Goal: Transaction & Acquisition: Purchase product/service

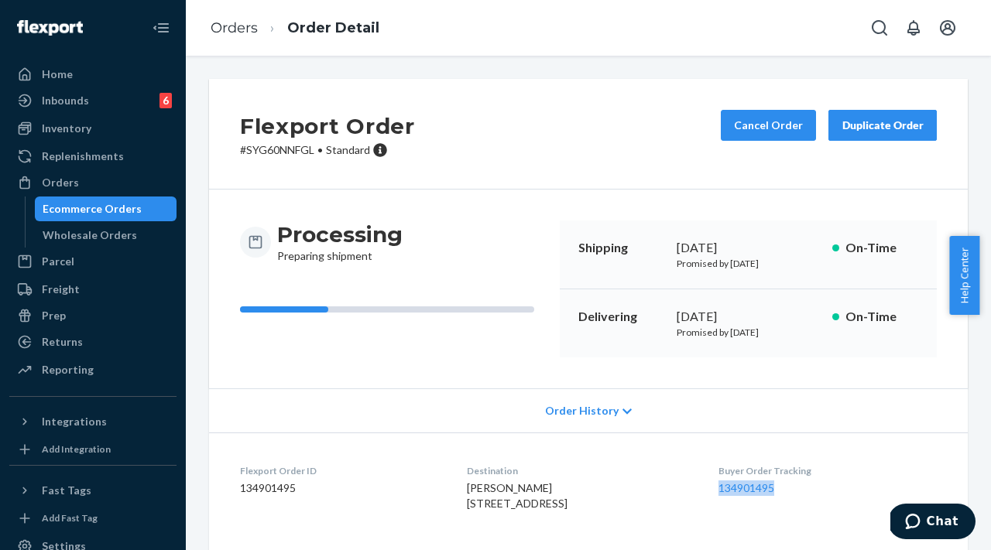
scroll to position [142, 0]
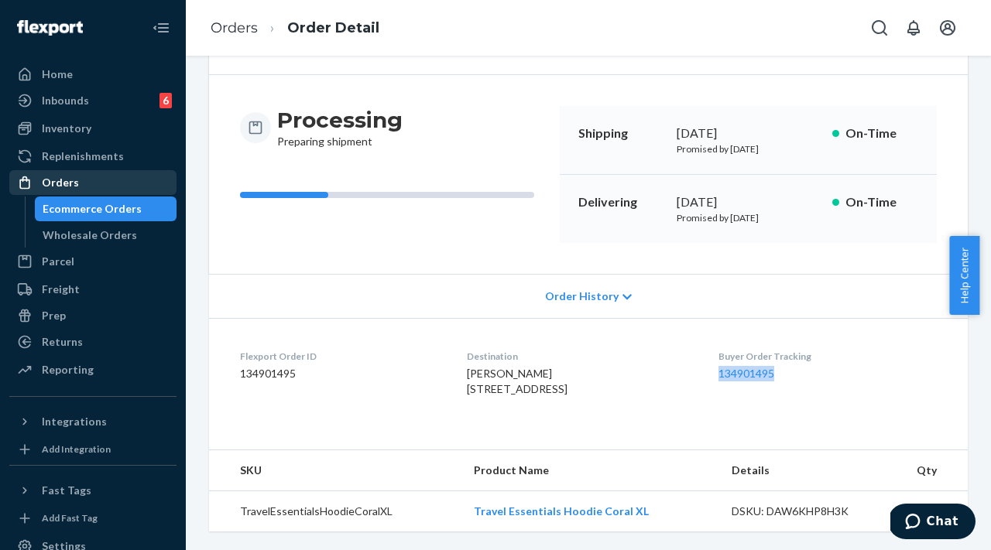
click at [97, 190] on div "Orders" at bounding box center [93, 183] width 164 height 22
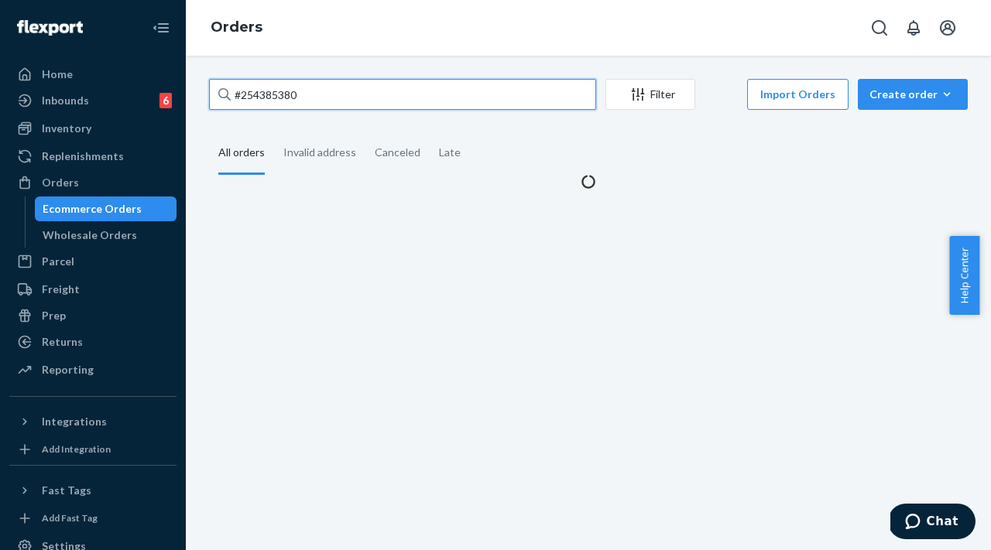
click at [345, 92] on input "#254385380" at bounding box center [402, 94] width 387 height 31
drag, startPoint x: 366, startPoint y: 100, endPoint x: 211, endPoint y: 92, distance: 155.8
click at [211, 91] on input "#254385380" at bounding box center [402, 94] width 387 height 31
paste input "94032"
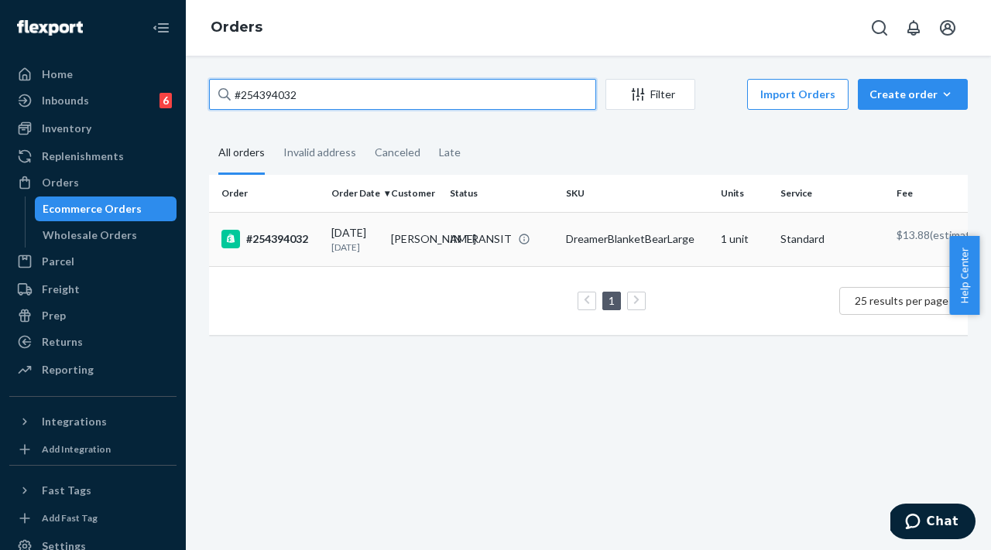
type input "#254394032"
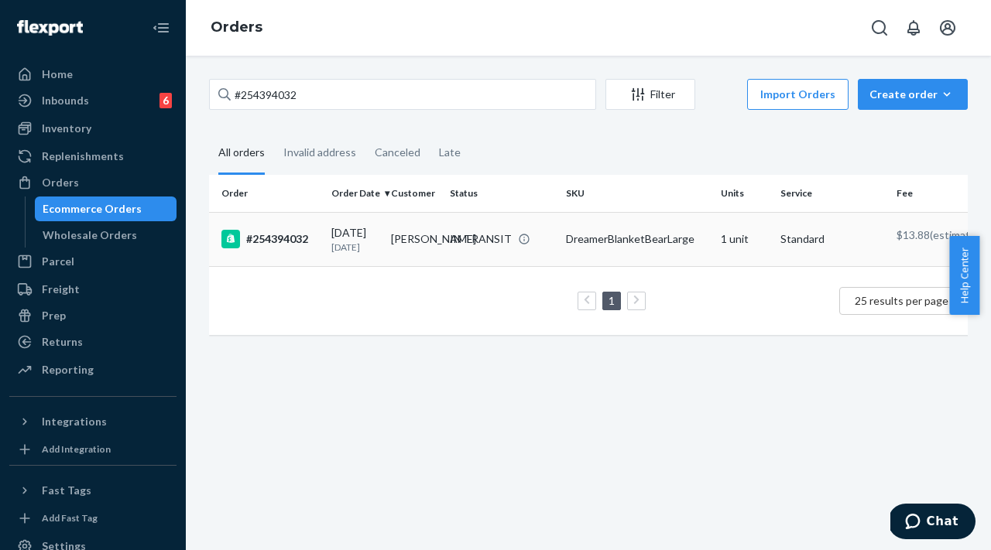
click at [300, 247] on div "#254394032" at bounding box center [270, 239] width 98 height 19
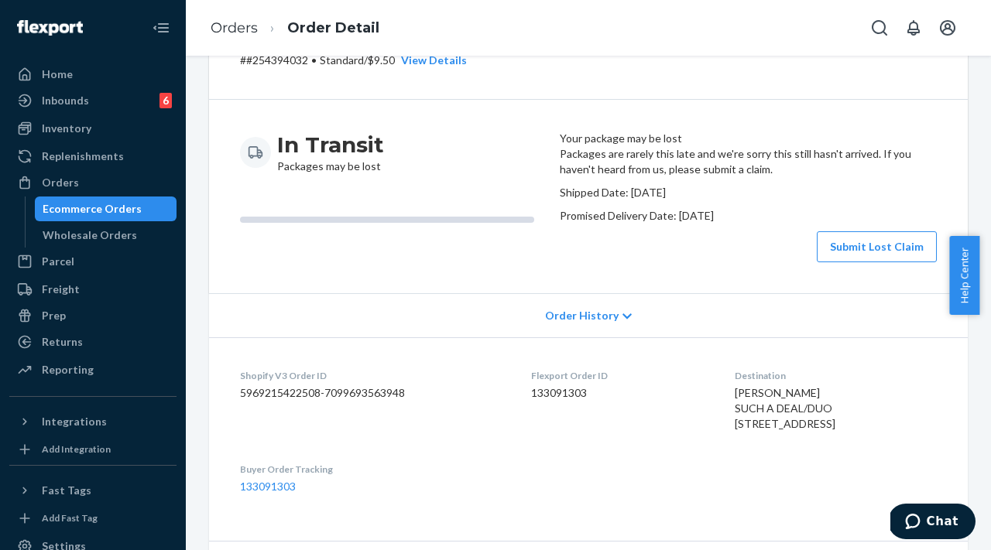
scroll to position [91, 0]
click at [498, 262] on div "In Transit Packages may be lost" at bounding box center [393, 196] width 307 height 132
click at [738, 293] on div "In Transit Packages may be lost Your package may be lost Packages are rarely th…" at bounding box center [588, 196] width 759 height 194
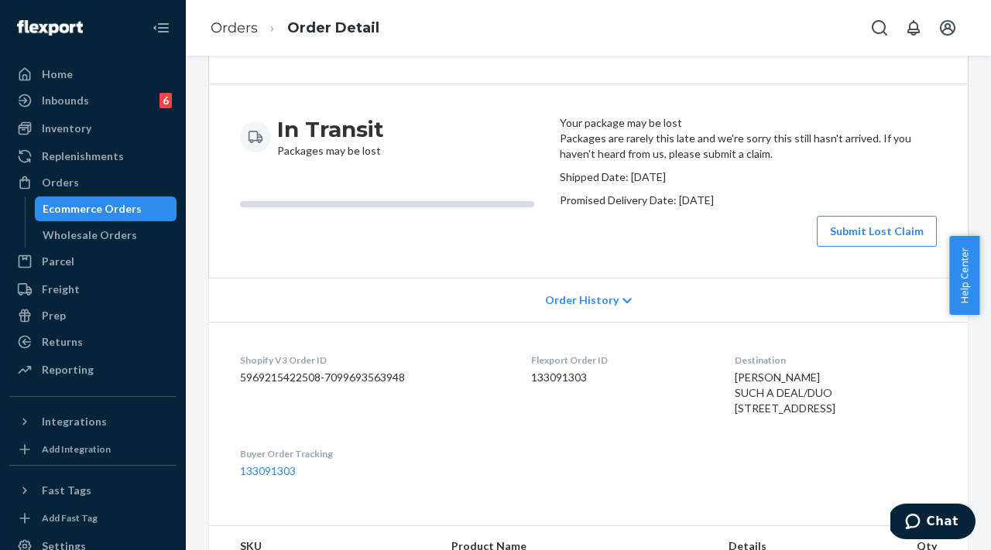
scroll to position [106, 0]
click at [839, 246] on button "Submit Lost Claim" at bounding box center [877, 230] width 120 height 31
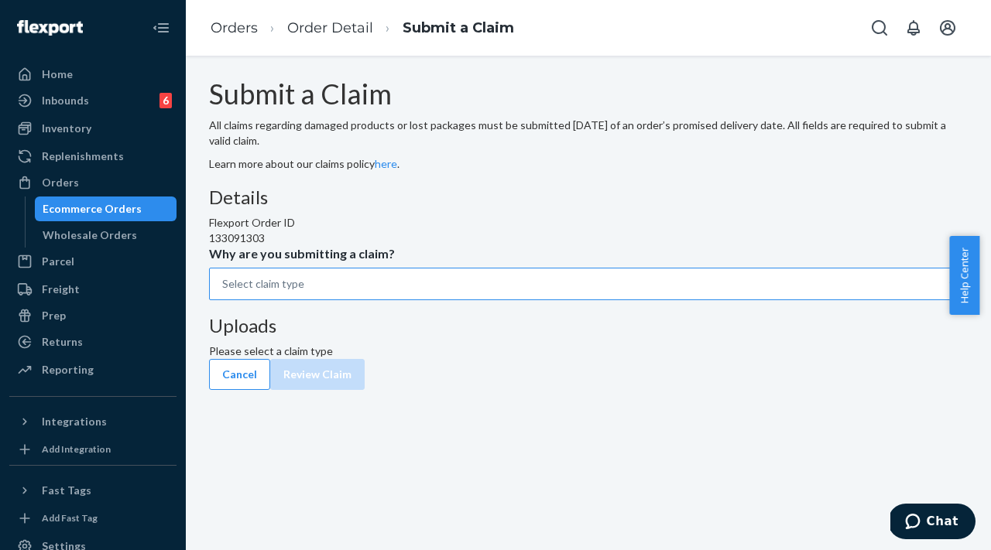
click at [437, 300] on div "Select claim type" at bounding box center [574, 284] width 729 height 31
click at [224, 292] on input "Why are you submitting a claim? Select claim type" at bounding box center [223, 283] width 2 height 15
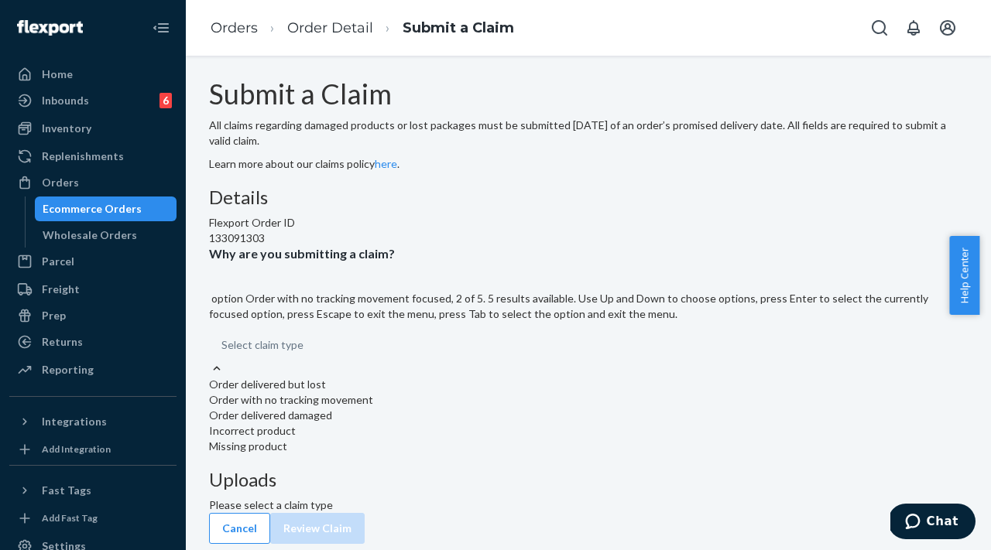
click at [466, 408] on div "Order with no tracking movement" at bounding box center [588, 400] width 759 height 15
click at [223, 353] on input "Why are you submitting a claim? option Order with no tracking movement focused,…" at bounding box center [222, 345] width 2 height 15
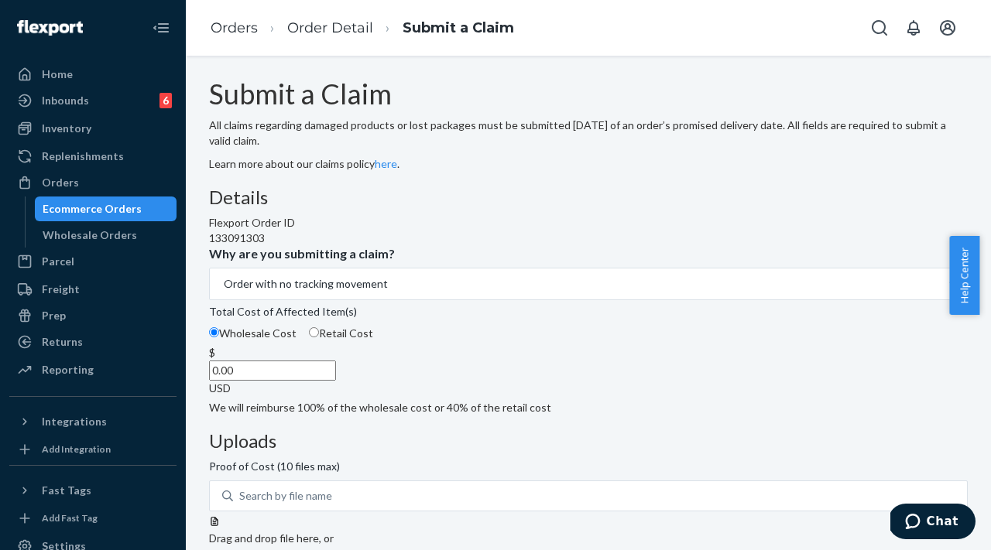
drag, startPoint x: 430, startPoint y: 477, endPoint x: 507, endPoint y: 464, distance: 77.8
click at [510, 396] on div "$ 0.00 USD" at bounding box center [588, 370] width 759 height 51
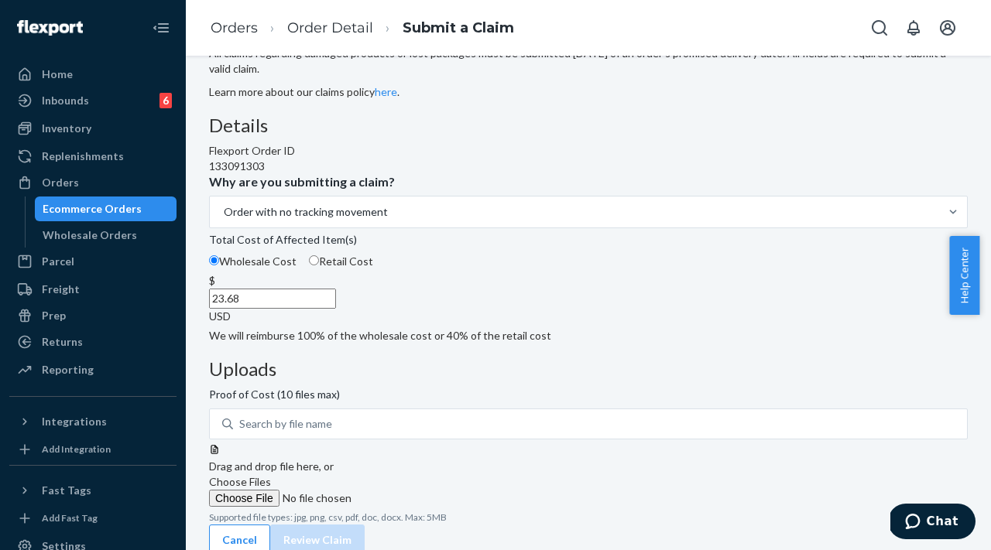
type input "23.68"
click at [271, 475] on span "Choose Files" at bounding box center [240, 481] width 62 height 13
click at [420, 490] on input "Choose Files" at bounding box center [314, 498] width 211 height 17
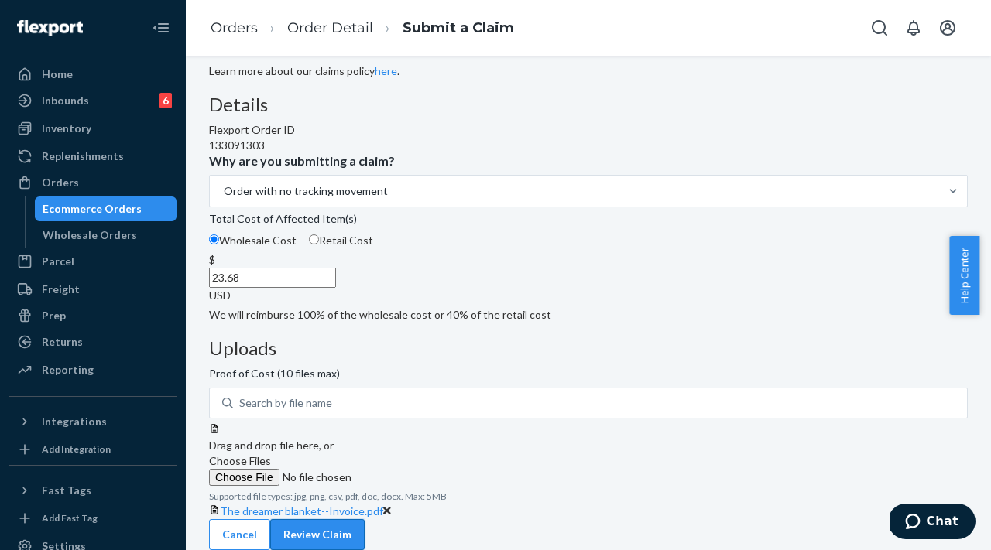
click at [365, 519] on button "Review Claim" at bounding box center [317, 534] width 94 height 31
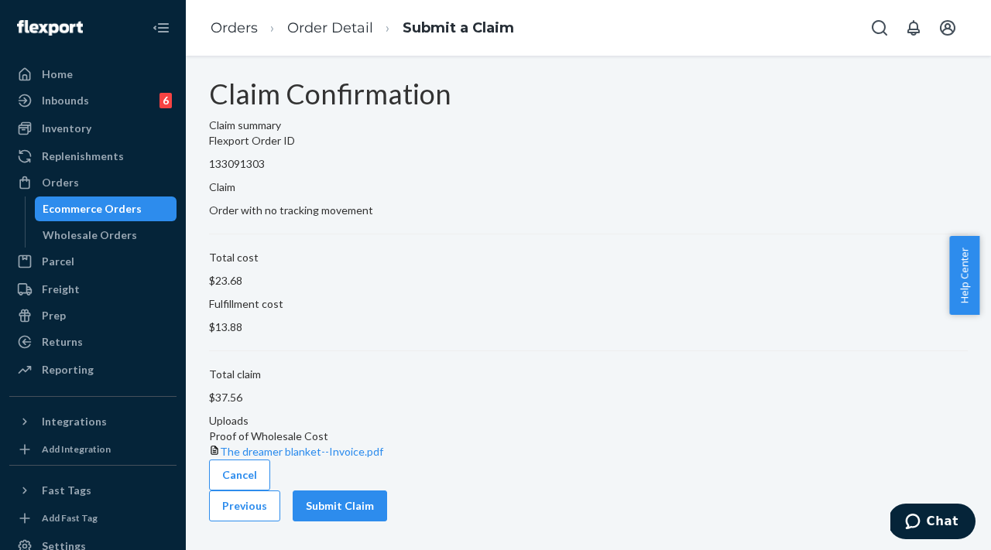
click at [387, 514] on button "Submit Claim" at bounding box center [340, 506] width 94 height 31
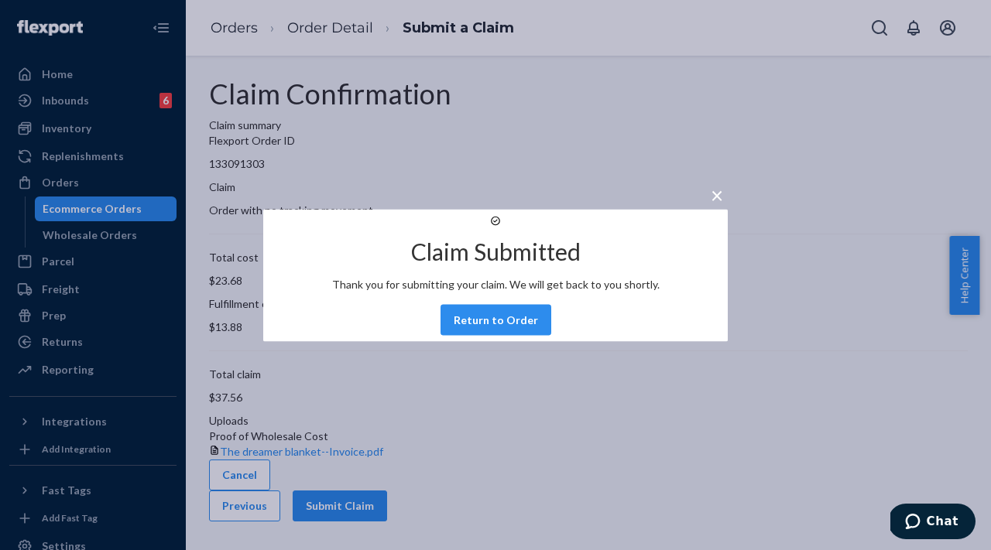
click at [533, 333] on button "Return to Order" at bounding box center [496, 319] width 111 height 31
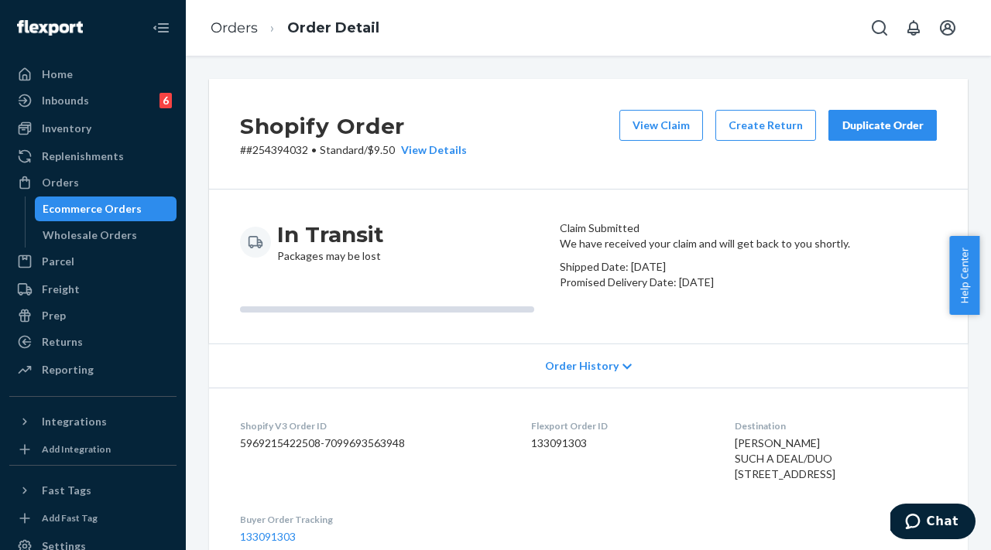
click at [849, 126] on div "Duplicate Order" at bounding box center [883, 125] width 82 height 15
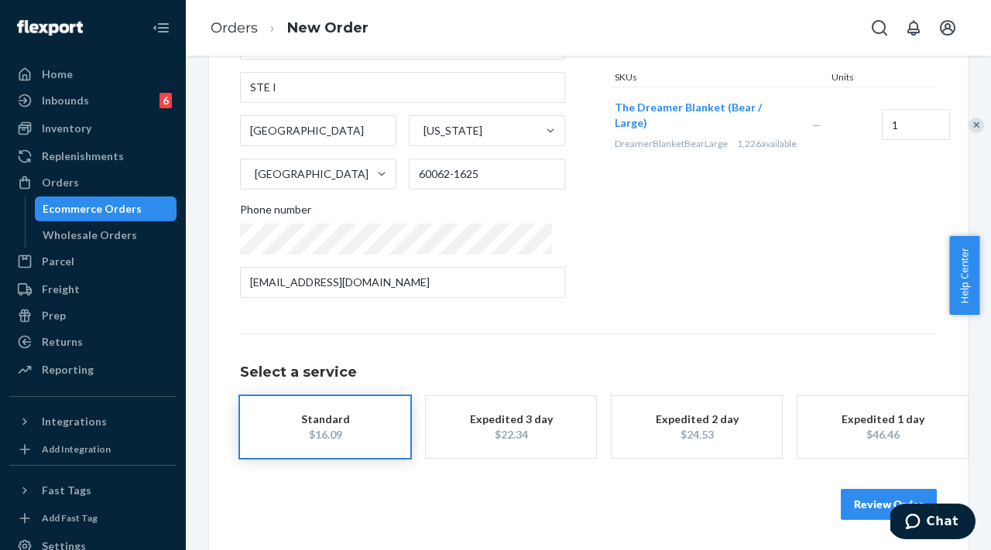
scroll to position [216, 0]
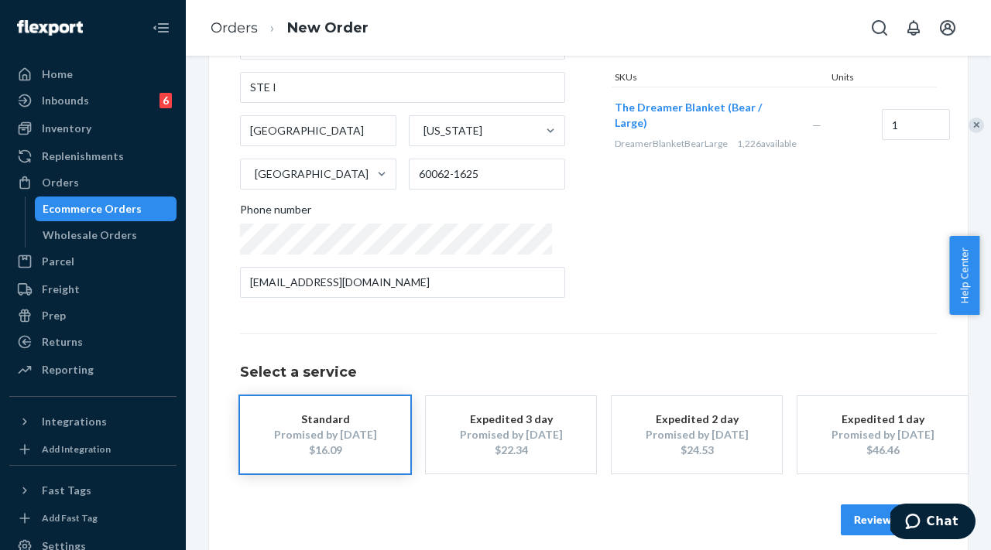
click at [845, 509] on button "Review Order" at bounding box center [889, 520] width 96 height 31
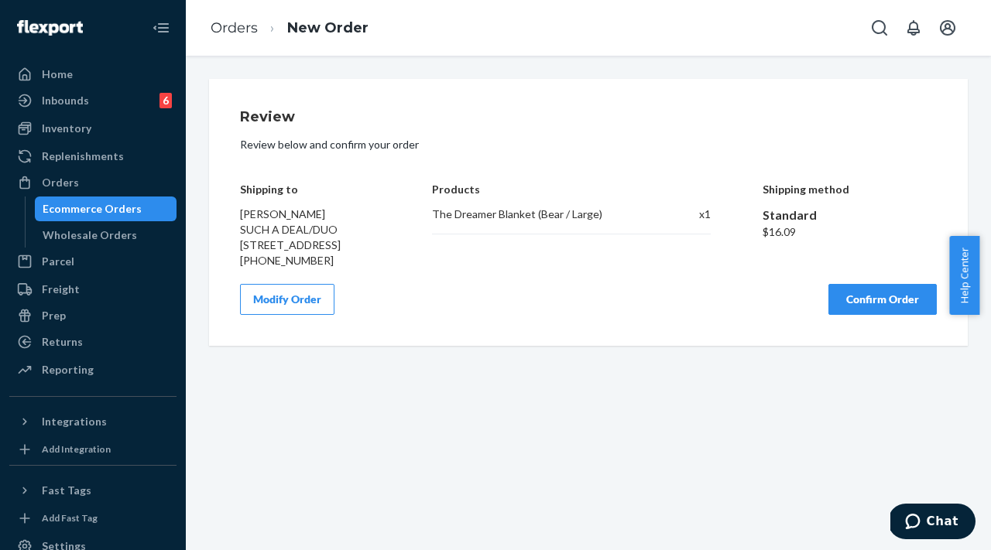
click at [279, 315] on button "Modify Order" at bounding box center [287, 299] width 94 height 31
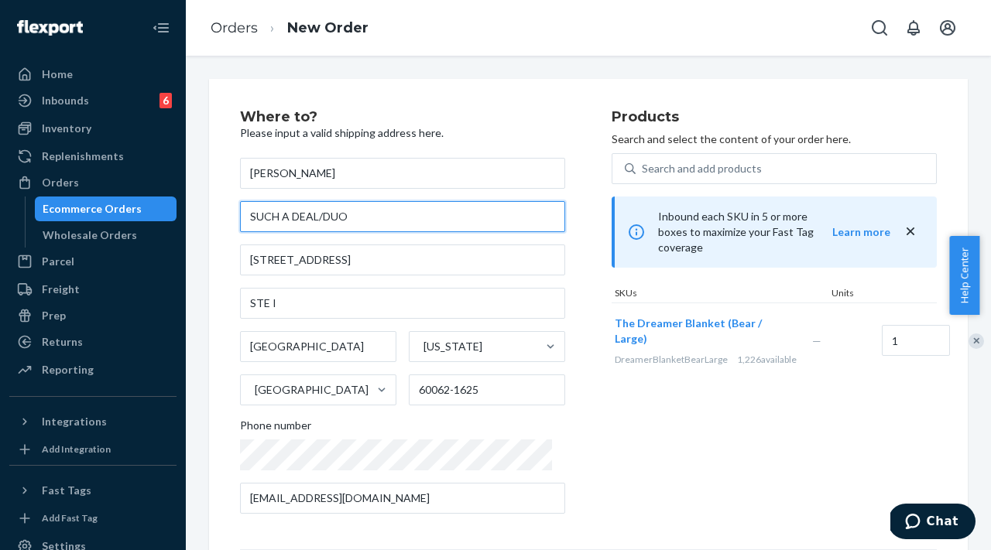
drag, startPoint x: 250, startPoint y: 217, endPoint x: 397, endPoint y: 223, distance: 147.2
click at [397, 223] on input "SUCH A DEAL/DUO" at bounding box center [402, 216] width 325 height 31
paste input "[STREET_ADDRESS]"
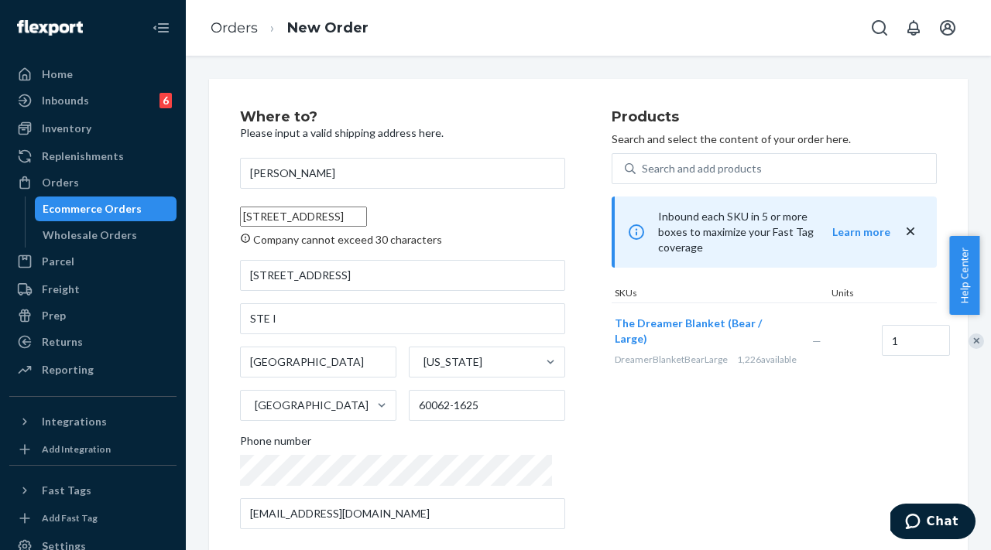
scroll to position [0, 7]
drag, startPoint x: 353, startPoint y: 218, endPoint x: 561, endPoint y: 219, distance: 208.3
click at [561, 219] on div "Where to? Please input a valid shipping address here. [PERSON_NAME] [STREET_ADD…" at bounding box center [426, 326] width 372 height 432
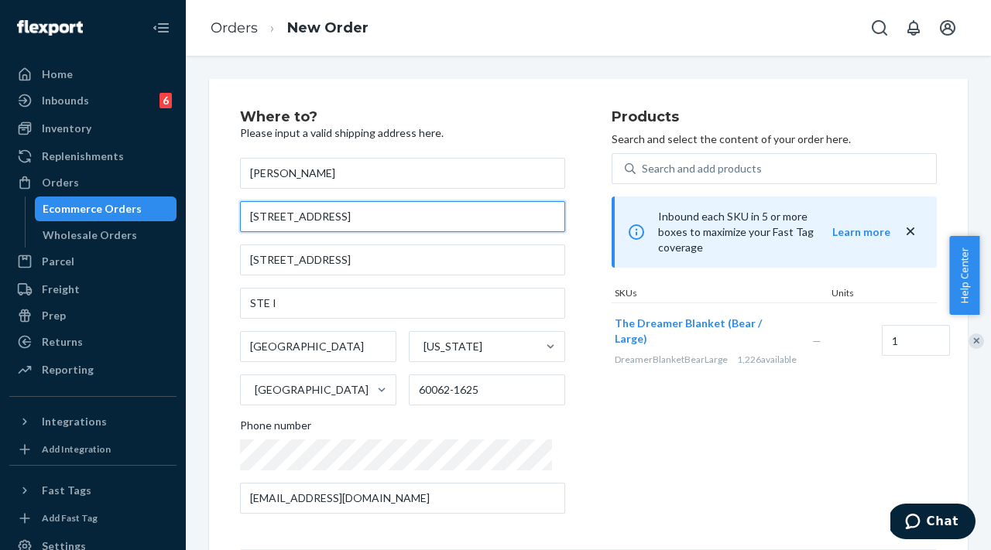
scroll to position [0, 0]
type input "[STREET_ADDRESS]"
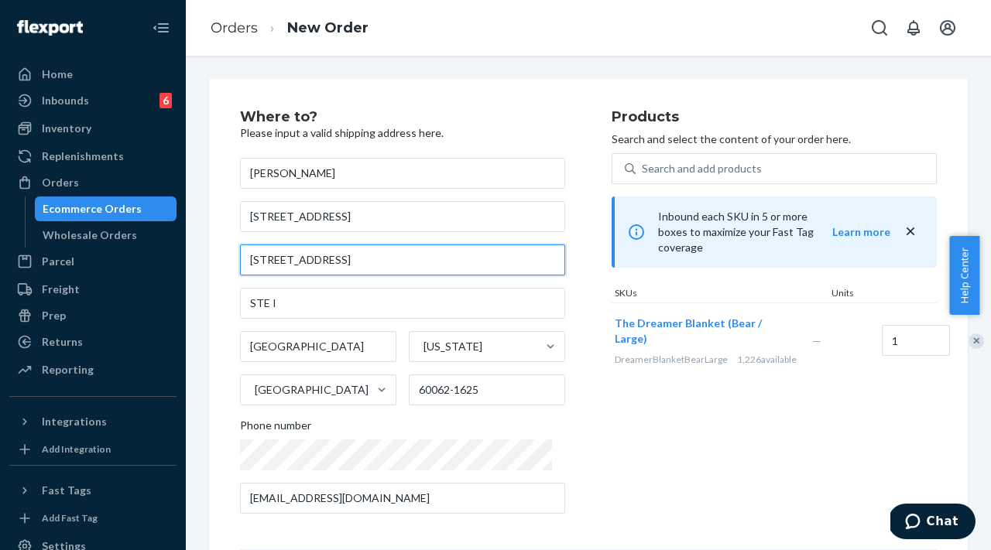
drag, startPoint x: 241, startPoint y: 259, endPoint x: 437, endPoint y: 273, distance: 196.4
click at [437, 273] on input "[STREET_ADDRESS]" at bounding box center [402, 260] width 325 height 31
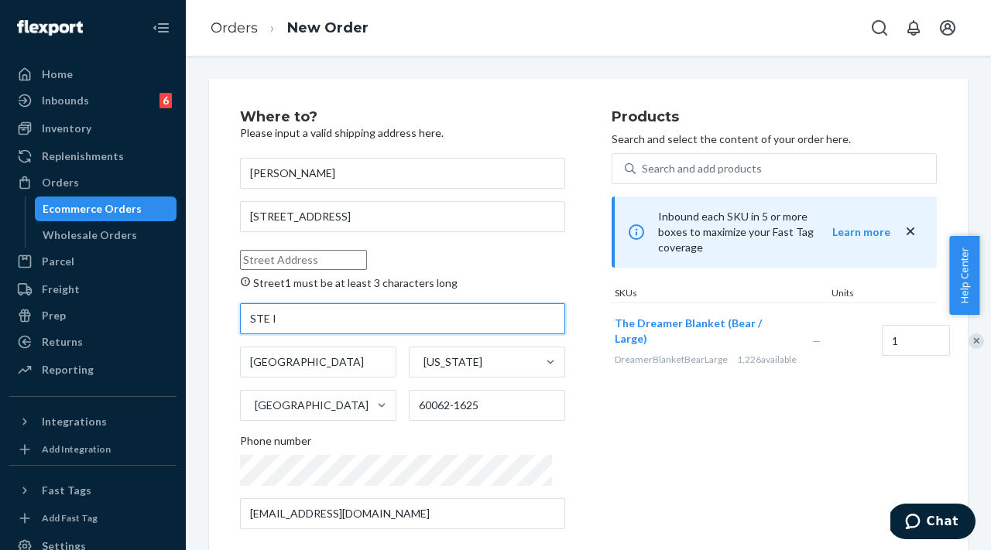
drag, startPoint x: 308, startPoint y: 317, endPoint x: 214, endPoint y: 310, distance: 94.0
click at [215, 313] on div "Where to? Please input a valid shipping address here. [PERSON_NAME] [STREET_ADD…" at bounding box center [588, 326] width 759 height 494
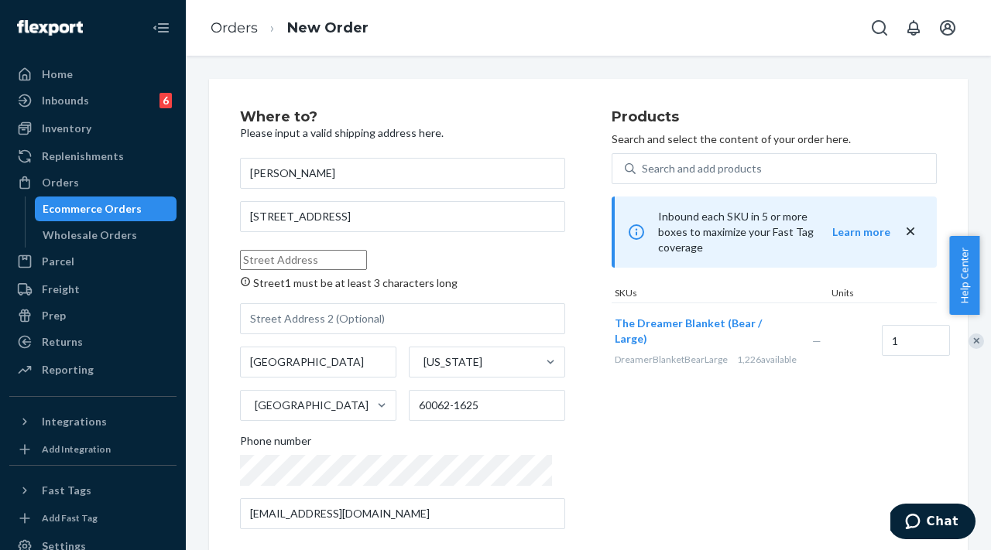
click at [625, 427] on div "Products Search and select the content of your order here. Search and add produ…" at bounding box center [774, 326] width 325 height 432
click at [367, 262] on input "Street1 must be at least 3 characters long" at bounding box center [303, 260] width 127 height 20
paste input "[STREET_ADDRESS]"
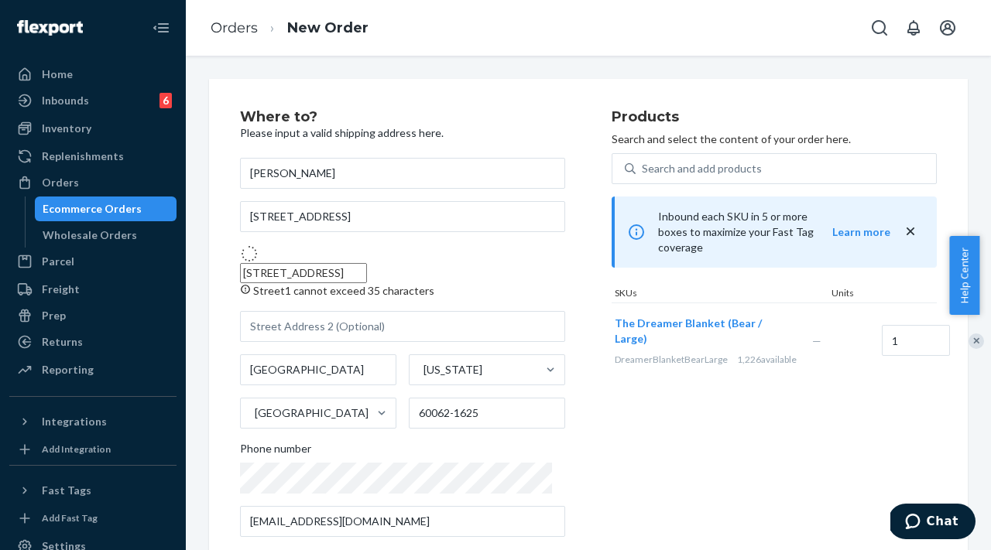
type input "[STREET_ADDRESS]"
type input "[GEOGRAPHIC_DATA]"
type input "60062"
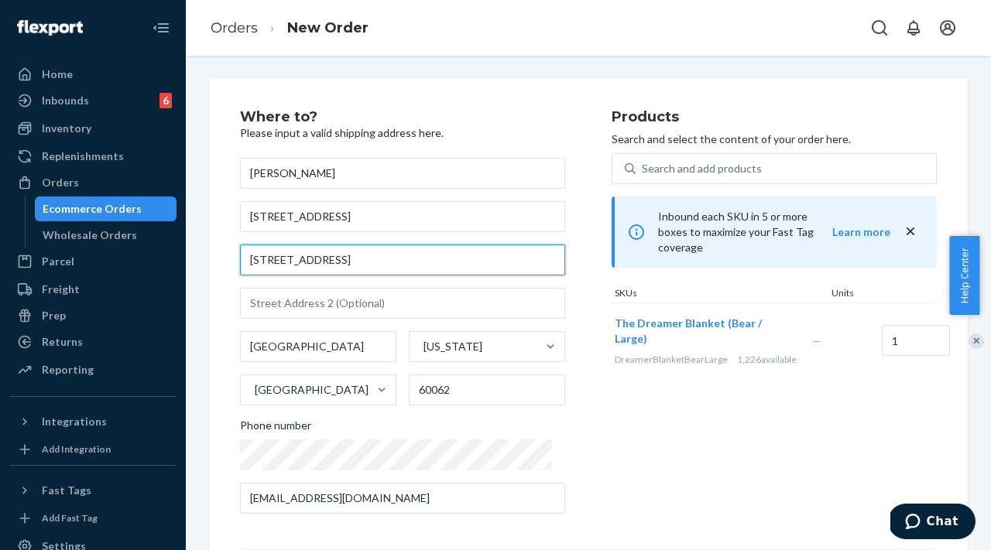
drag, startPoint x: 393, startPoint y: 262, endPoint x: 226, endPoint y: 259, distance: 166.5
click at [226, 259] on div "Where to? Please input a valid shipping address here. [PERSON_NAME] [STREET_ADD…" at bounding box center [588, 423] width 759 height 688
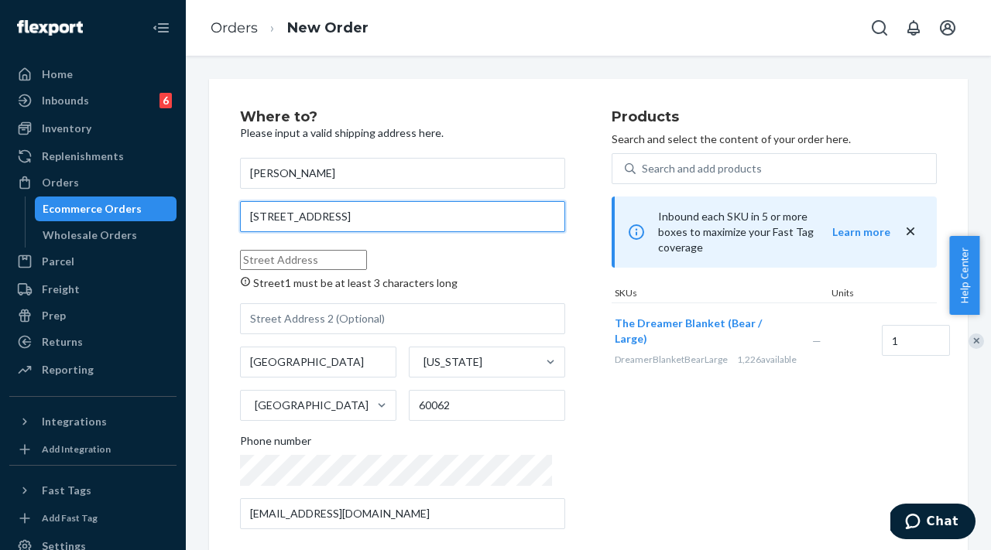
click at [389, 213] on input "[STREET_ADDRESS]" at bounding box center [402, 216] width 325 height 31
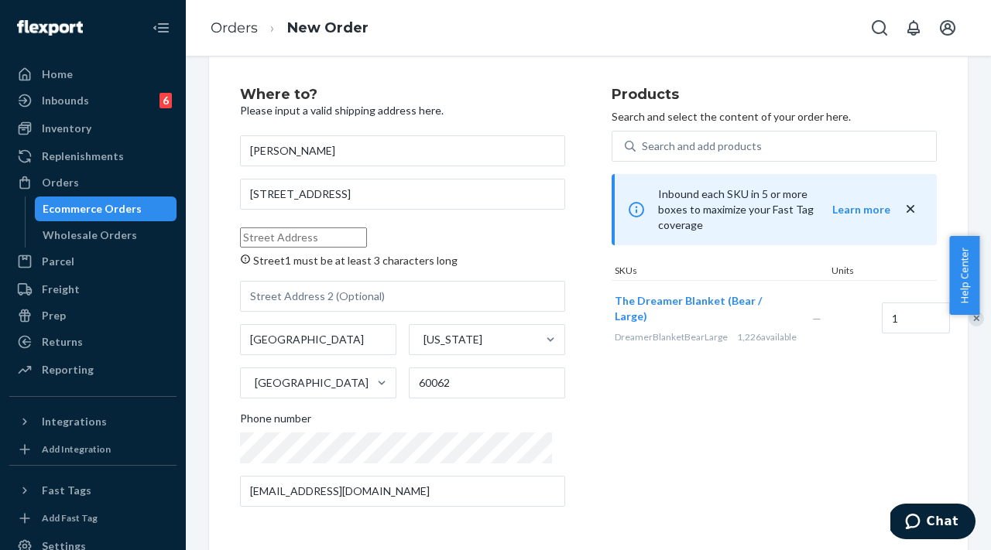
click at [339, 275] on div "[PERSON_NAME] [STREET_ADDRESS] must be at least 3 characters [GEOGRAPHIC_DATA][…" at bounding box center [402, 321] width 325 height 372
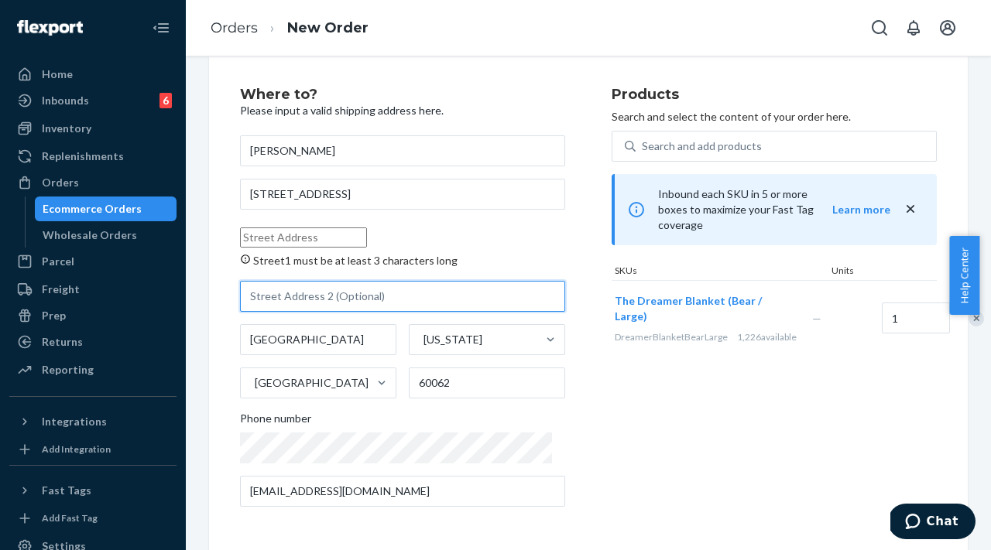
click at [342, 297] on input "text" at bounding box center [402, 296] width 325 height 31
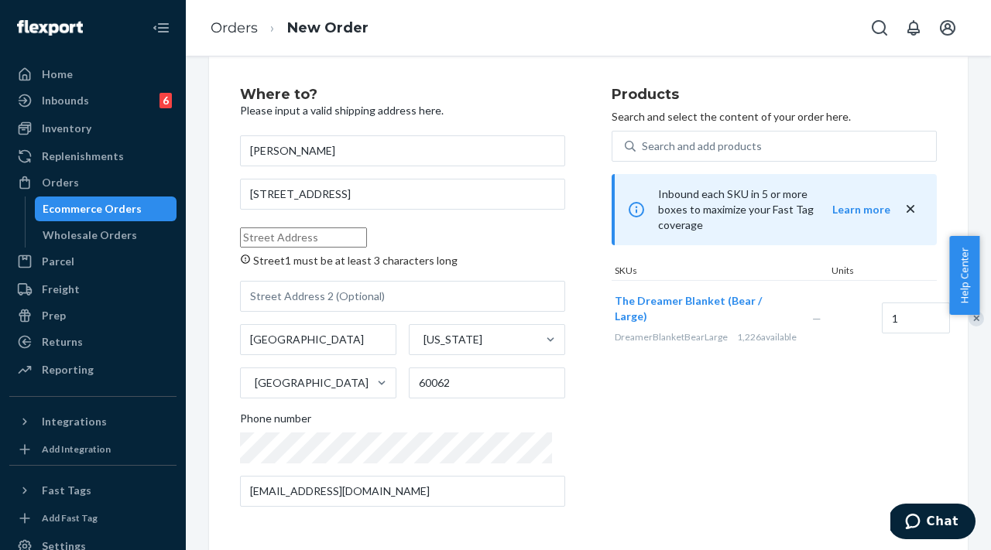
click at [359, 238] on input "Street1 must be at least 3 characters long" at bounding box center [303, 238] width 127 height 20
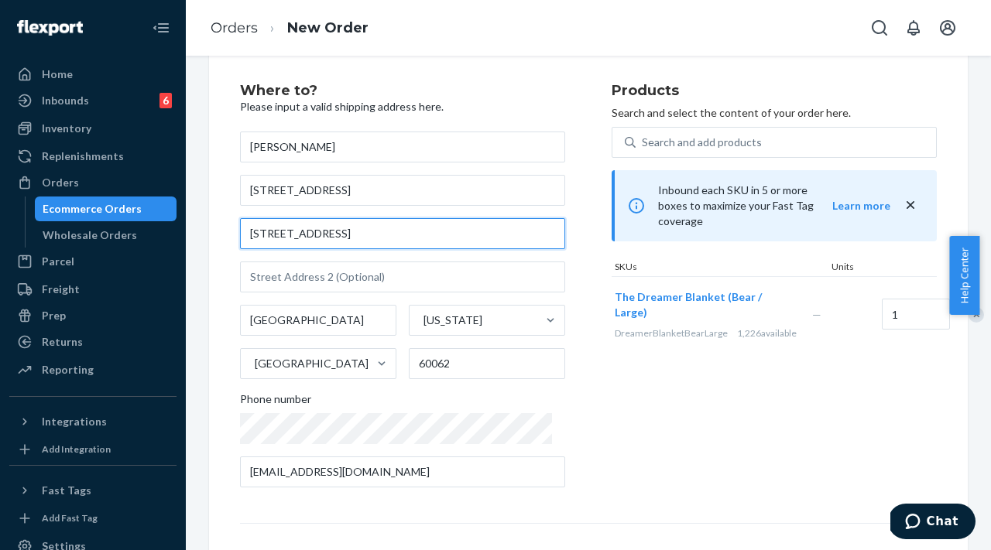
type input "[STREET_ADDRESS]"
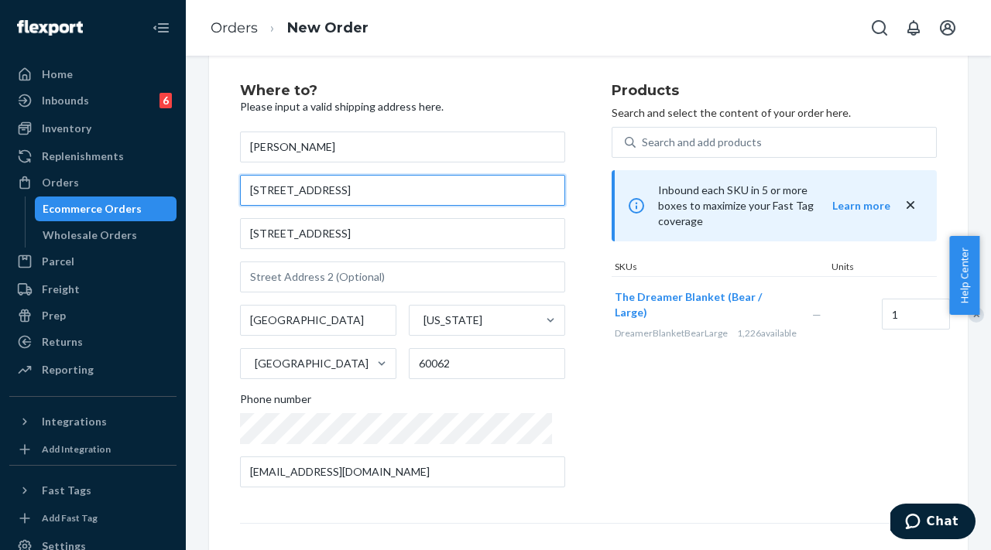
drag, startPoint x: 380, startPoint y: 190, endPoint x: 183, endPoint y: 179, distance: 197.0
click at [183, 180] on div "Home Inbounds 6 Shipping Plans Problems 6 Inventory Products Replenishments Ord…" at bounding box center [495, 275] width 991 height 550
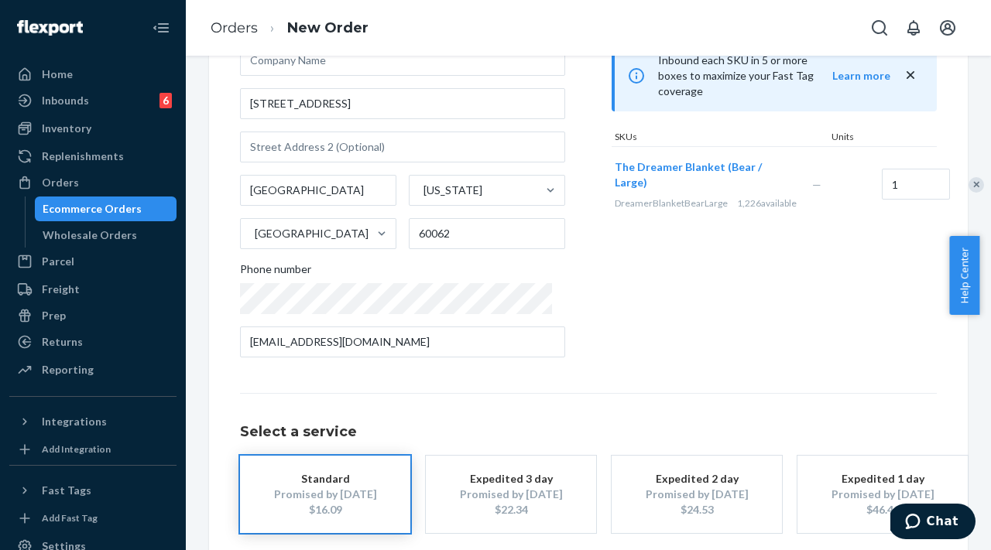
scroll to position [231, 0]
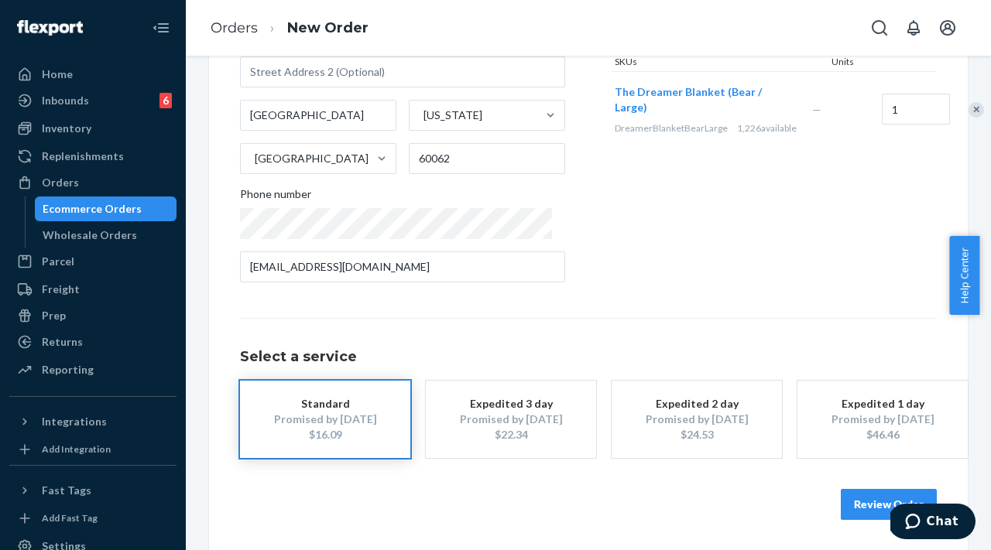
click at [844, 503] on button "Review Order" at bounding box center [889, 504] width 96 height 31
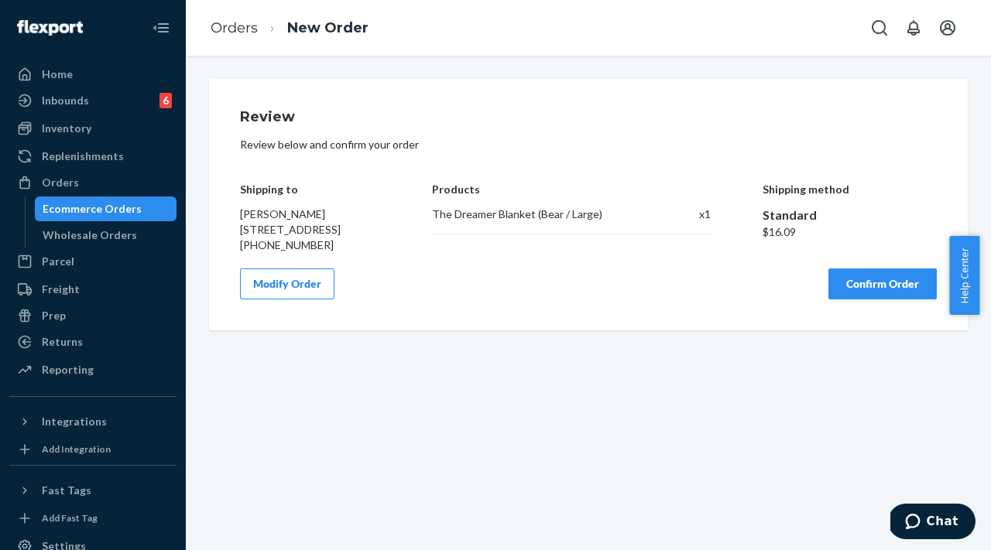
click at [441, 371] on div "Review Review below and confirm your order Shipping to [PERSON_NAME] [STREET_AD…" at bounding box center [588, 303] width 805 height 495
click at [859, 300] on button "Confirm Order" at bounding box center [882, 284] width 108 height 31
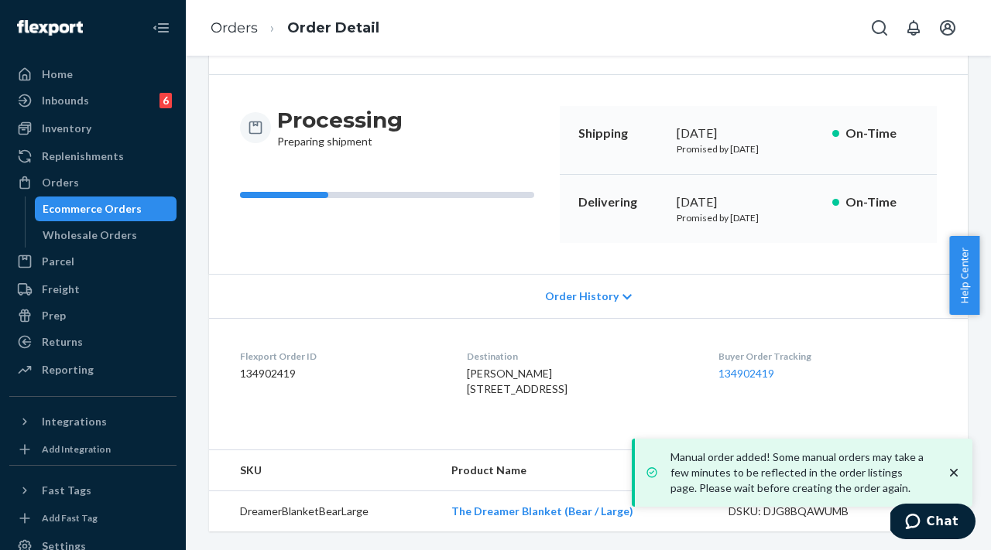
scroll to position [146, 0]
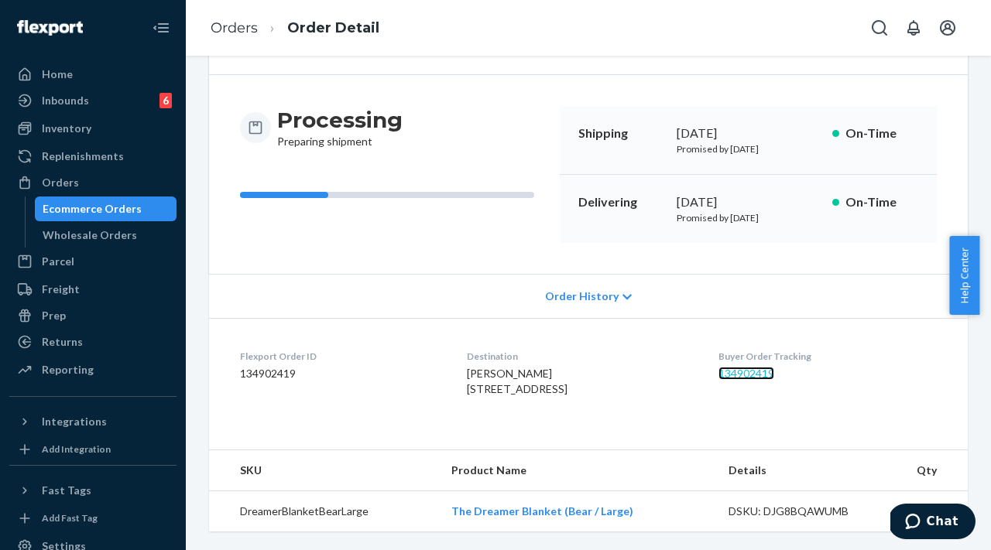
click at [742, 367] on link "134902419" at bounding box center [746, 373] width 56 height 13
click at [747, 403] on div "Buyer Order Tracking 134902419" at bounding box center [827, 376] width 218 height 53
drag, startPoint x: 715, startPoint y: 343, endPoint x: 802, endPoint y: 340, distance: 87.5
click at [802, 340] on dl "Flexport Order ID 134902419 Destination [PERSON_NAME] [STREET_ADDRESS] US Buyer…" at bounding box center [588, 376] width 759 height 116
copy link "134902419"
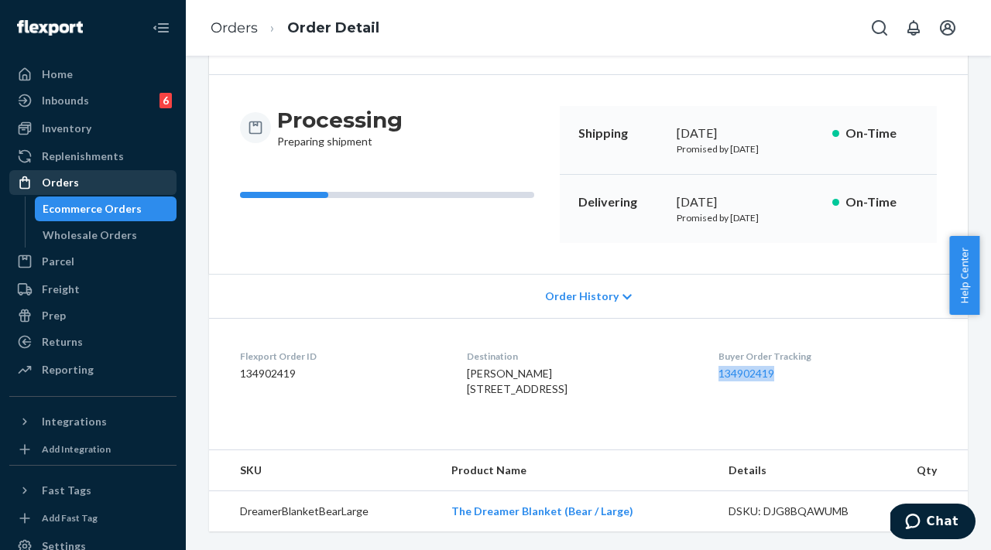
click at [78, 186] on div "Orders" at bounding box center [93, 183] width 164 height 22
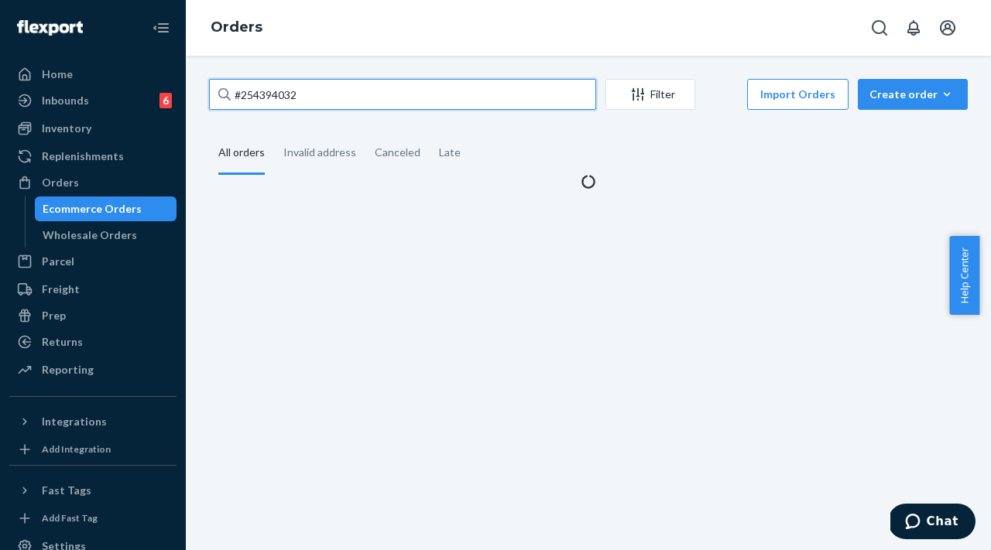
click at [334, 90] on input "#254394032" at bounding box center [402, 94] width 387 height 31
drag, startPoint x: 341, startPoint y: 93, endPoint x: 212, endPoint y: 93, distance: 129.3
click at [212, 93] on input "#254394032" at bounding box center [402, 94] width 387 height 31
paste input "787"
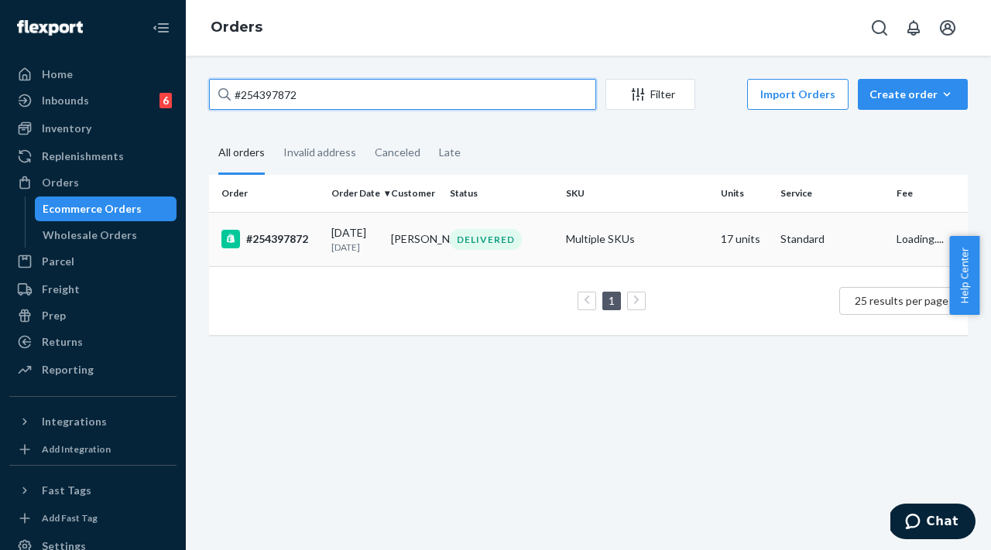
type input "#254397872"
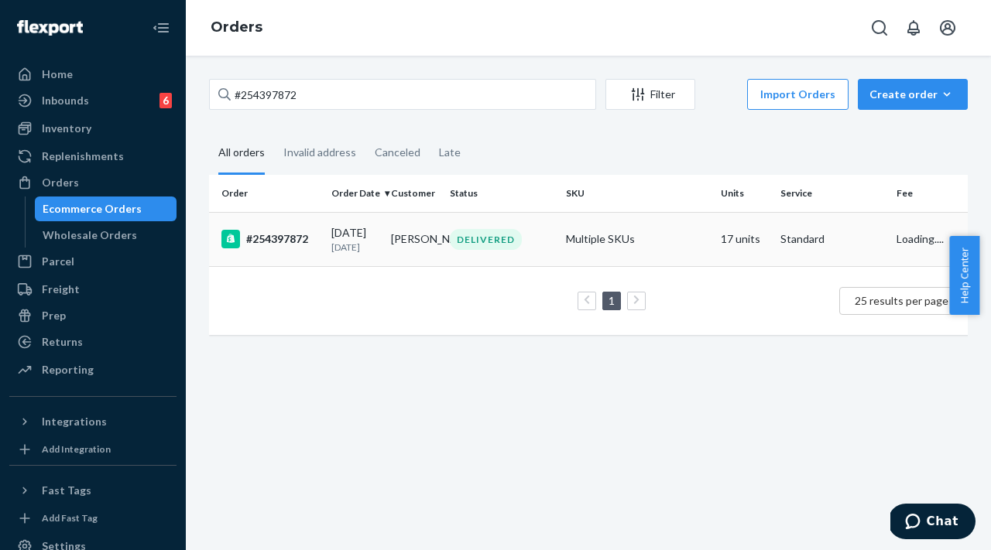
click at [298, 245] on div "#254397872" at bounding box center [270, 239] width 98 height 19
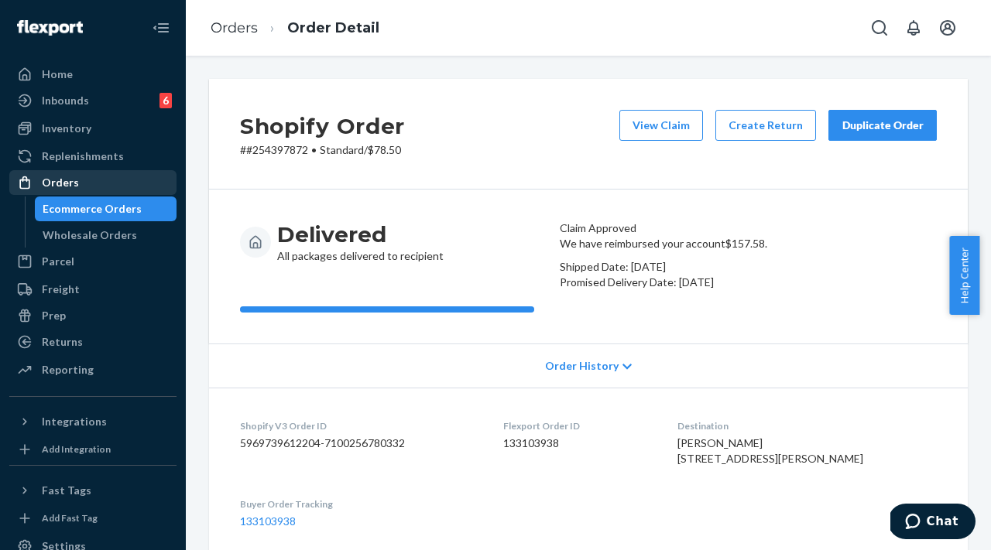
click at [90, 188] on div "Orders" at bounding box center [93, 183] width 164 height 22
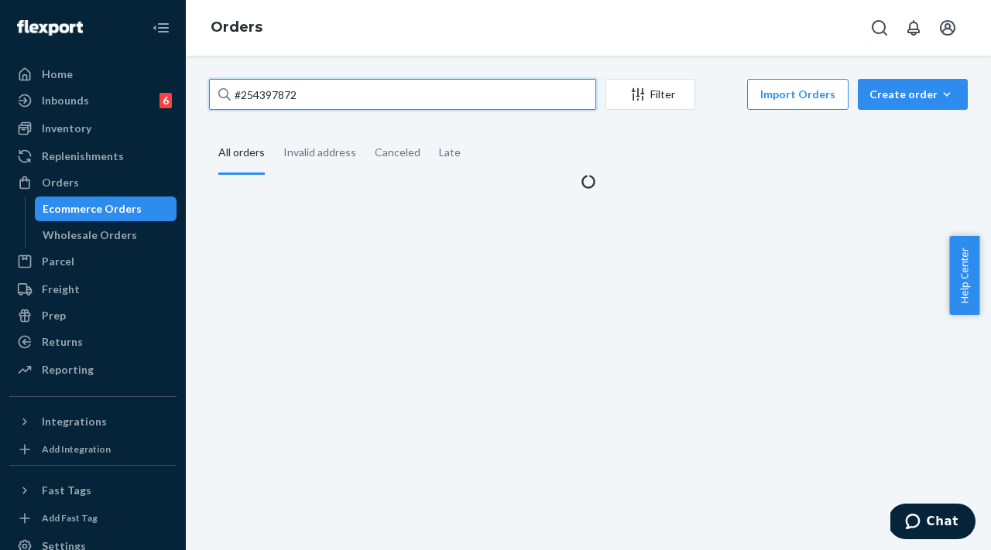
drag, startPoint x: 352, startPoint y: 95, endPoint x: 207, endPoint y: 90, distance: 144.9
click at [207, 90] on div "#254397872 Filter Import Orders Create order Ecommerce order Removal order All …" at bounding box center [588, 134] width 782 height 111
paste input "528074"
type input "#254528074"
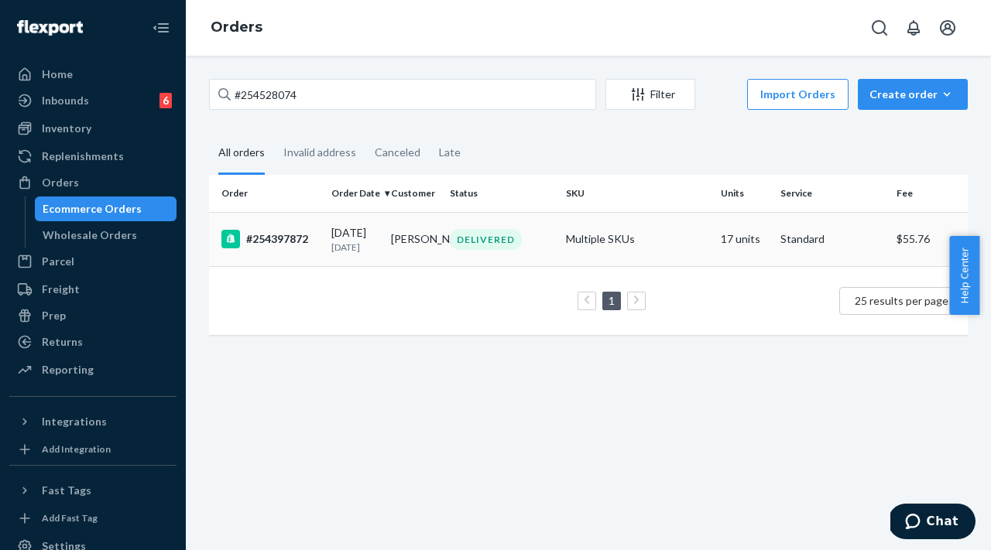
click at [269, 249] on div "#254397872" at bounding box center [270, 239] width 98 height 19
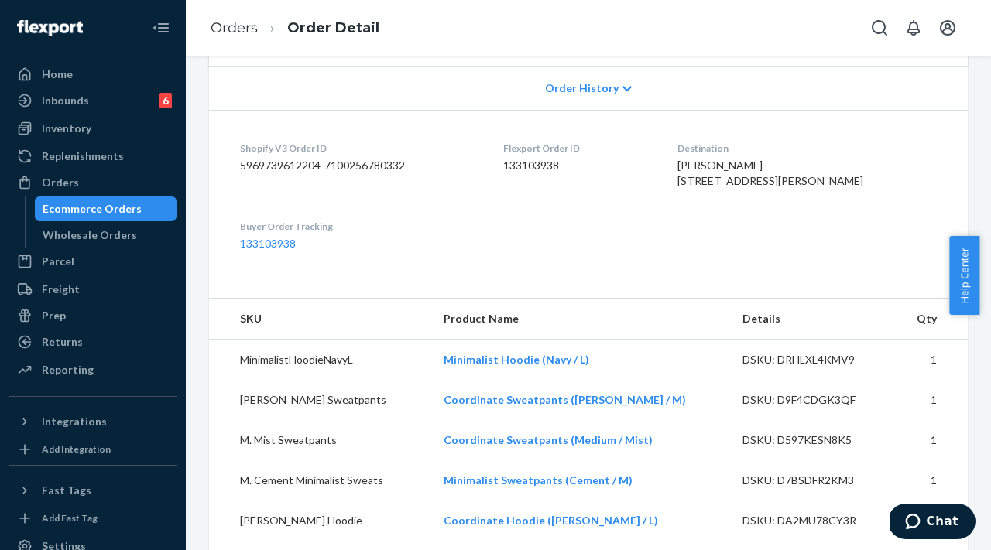
scroll to position [127, 0]
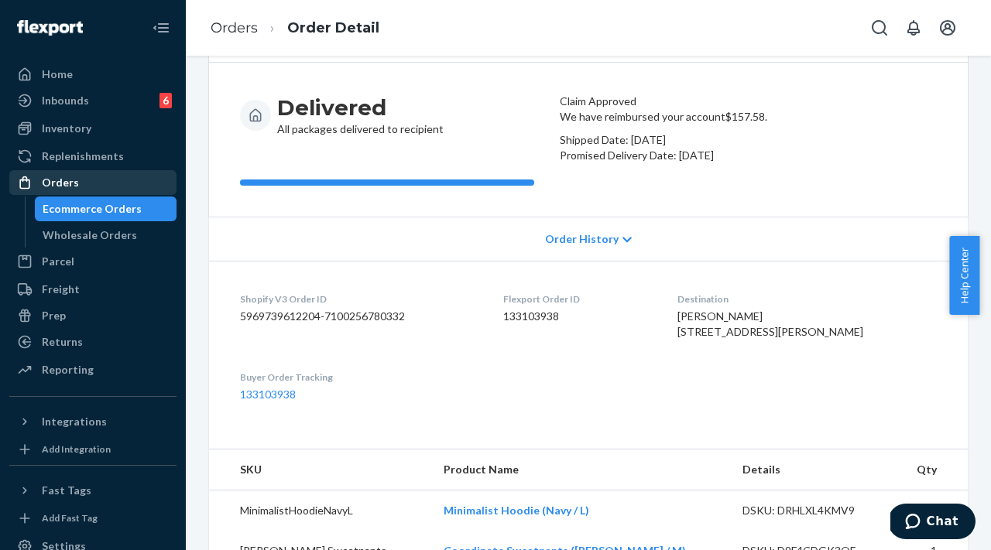
click at [82, 192] on div "Orders" at bounding box center [93, 183] width 164 height 22
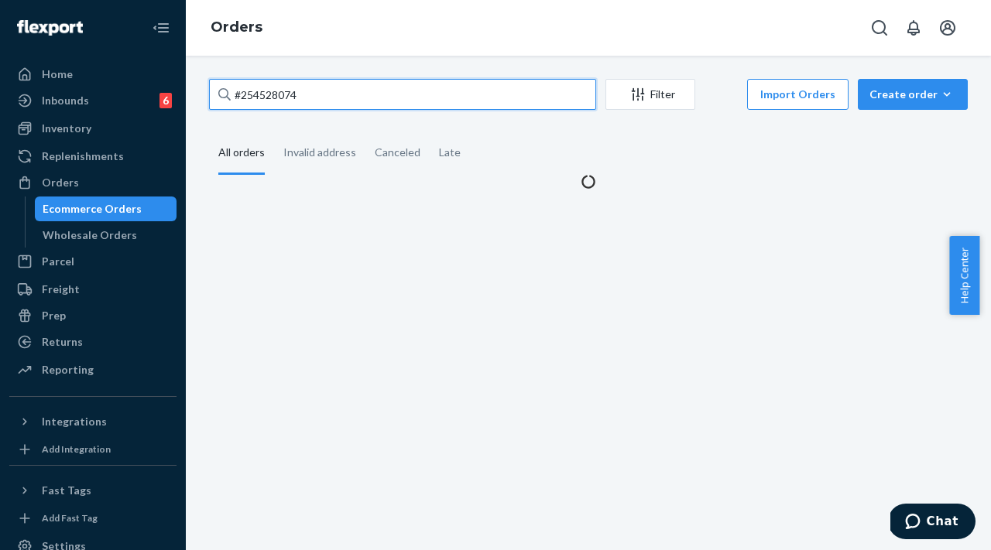
drag, startPoint x: 314, startPoint y: 94, endPoint x: 207, endPoint y: 94, distance: 106.8
click at [207, 93] on div "#254528074 Filter Import Orders Create order Ecommerce order Removal order All …" at bounding box center [588, 134] width 782 height 111
paste input "text"
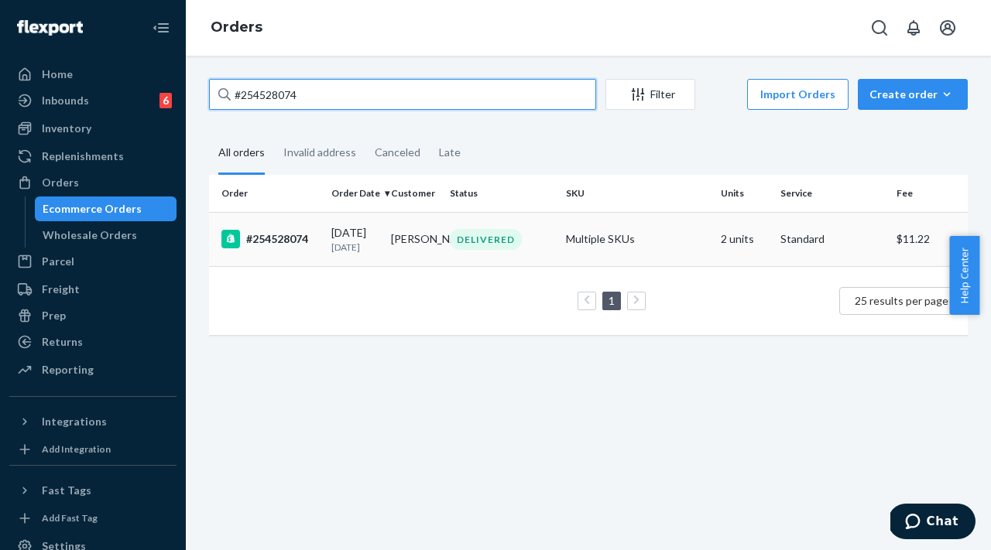
type input "#254528074"
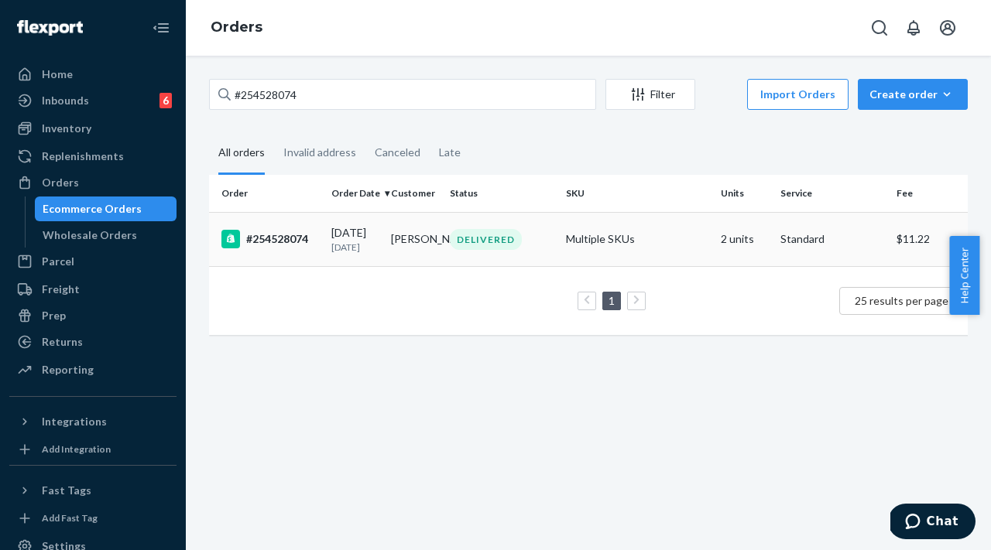
click at [312, 247] on div "#254528074" at bounding box center [270, 239] width 98 height 19
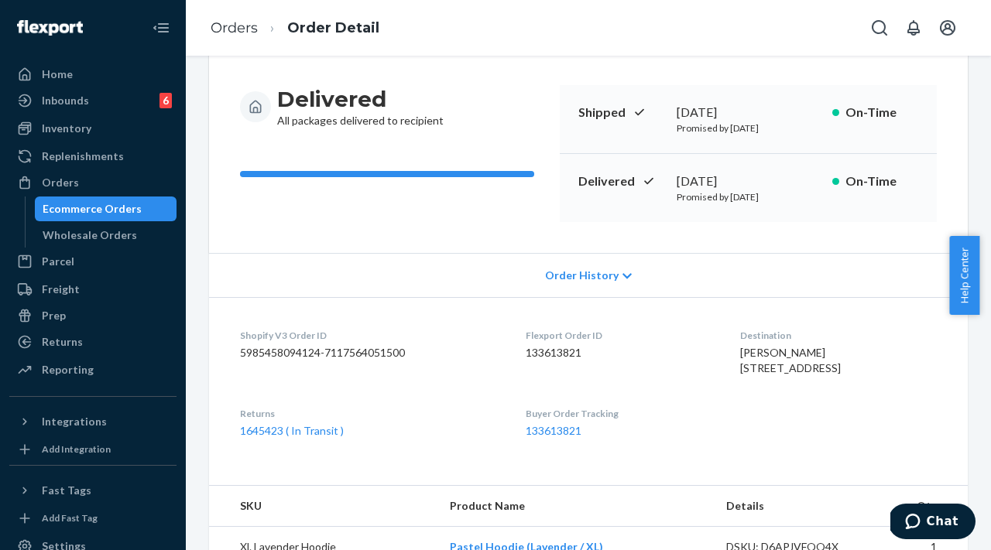
scroll to position [139, 0]
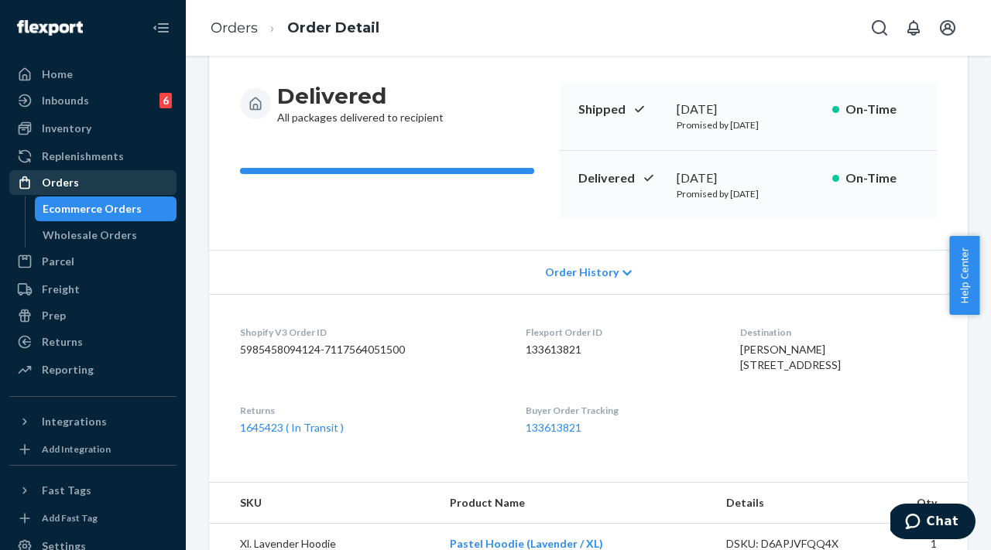
click at [148, 179] on div "Orders" at bounding box center [93, 183] width 164 height 22
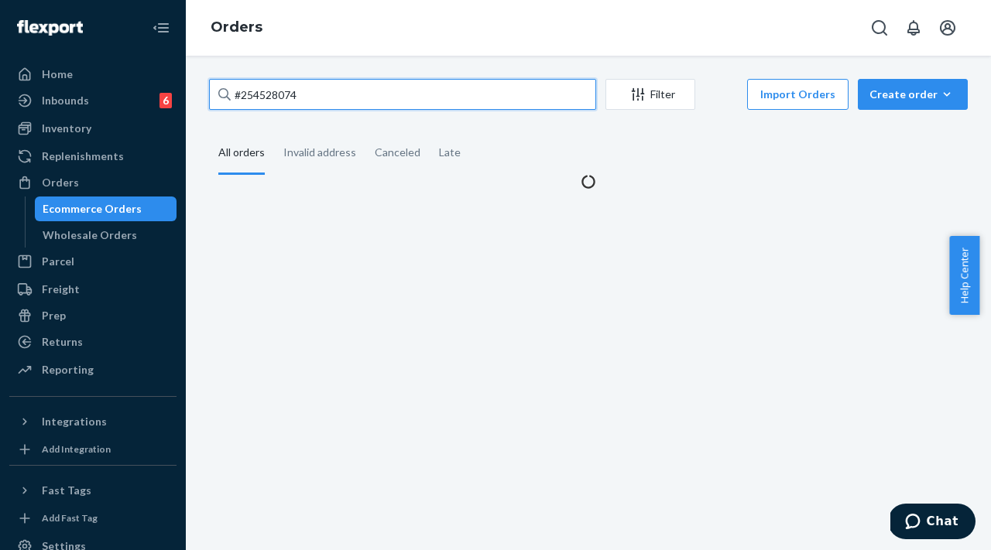
click at [366, 100] on input "#254528074" at bounding box center [402, 94] width 387 height 31
drag, startPoint x: 358, startPoint y: 98, endPoint x: 202, endPoint y: 94, distance: 155.7
click at [202, 94] on div "#254528074 Filter Import Orders Create order Ecommerce order Removal order All …" at bounding box center [588, 134] width 782 height 111
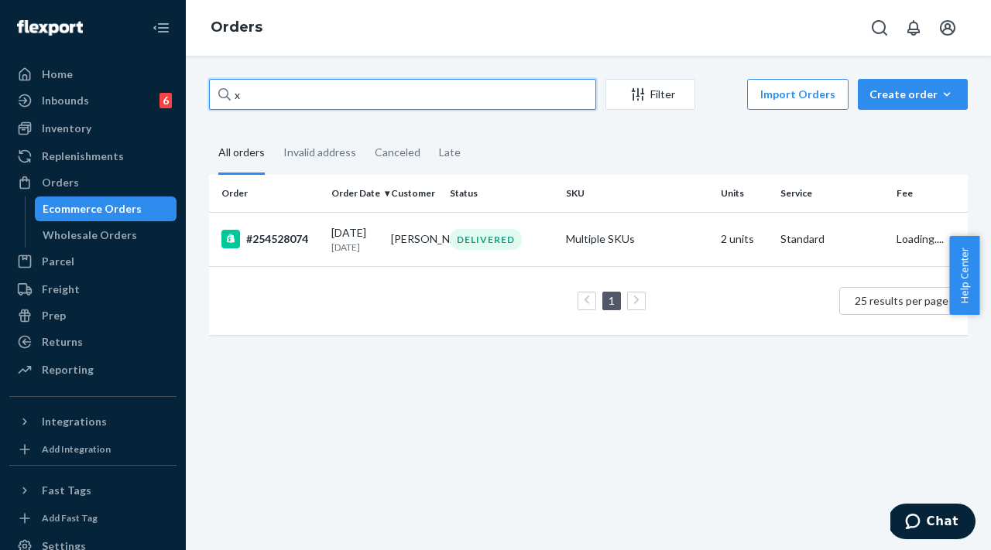
drag, startPoint x: 314, startPoint y: 91, endPoint x: 203, endPoint y: 93, distance: 111.5
click at [205, 93] on div "x Filter Import Orders Create order Ecommerce order Removal order All orders In…" at bounding box center [588, 215] width 782 height 272
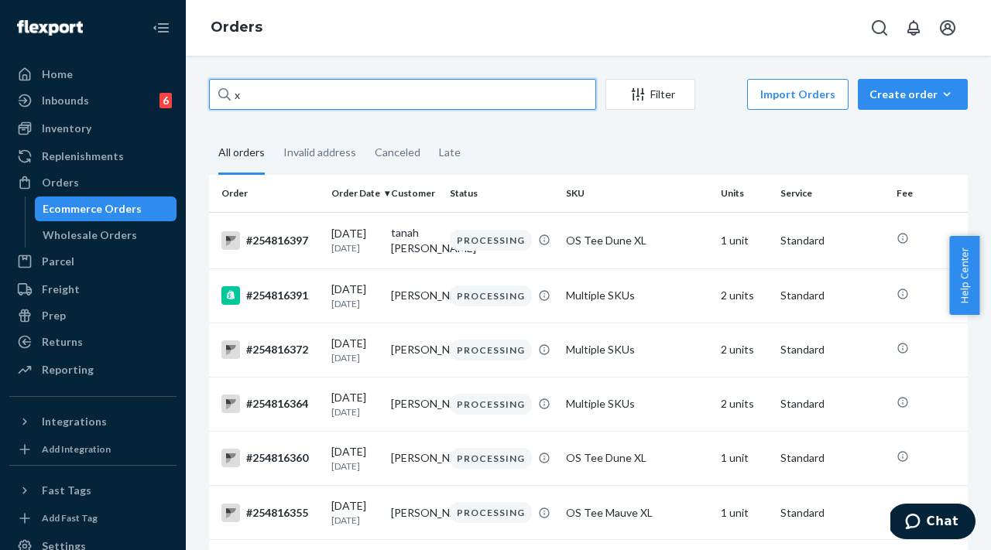
paste input "#254487453"
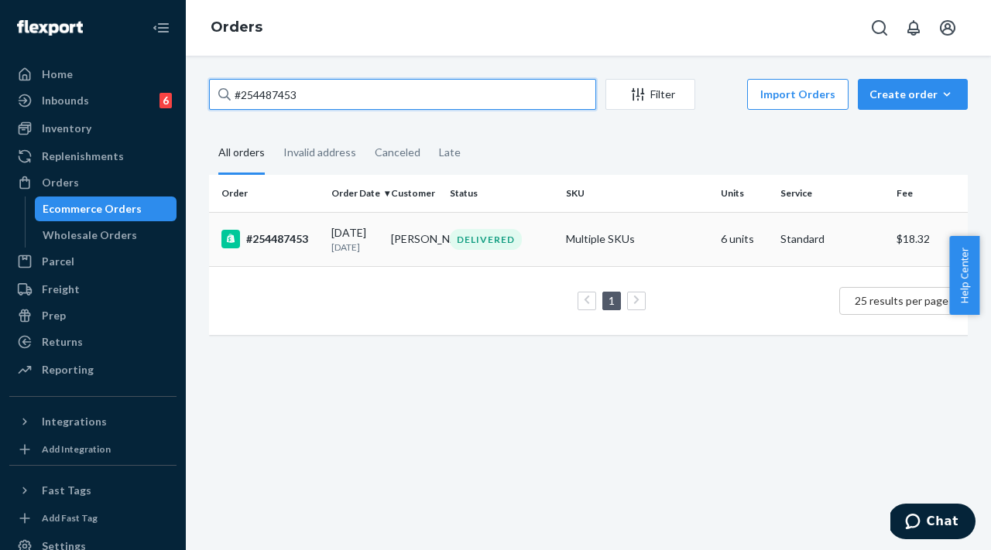
type input "#254487453"
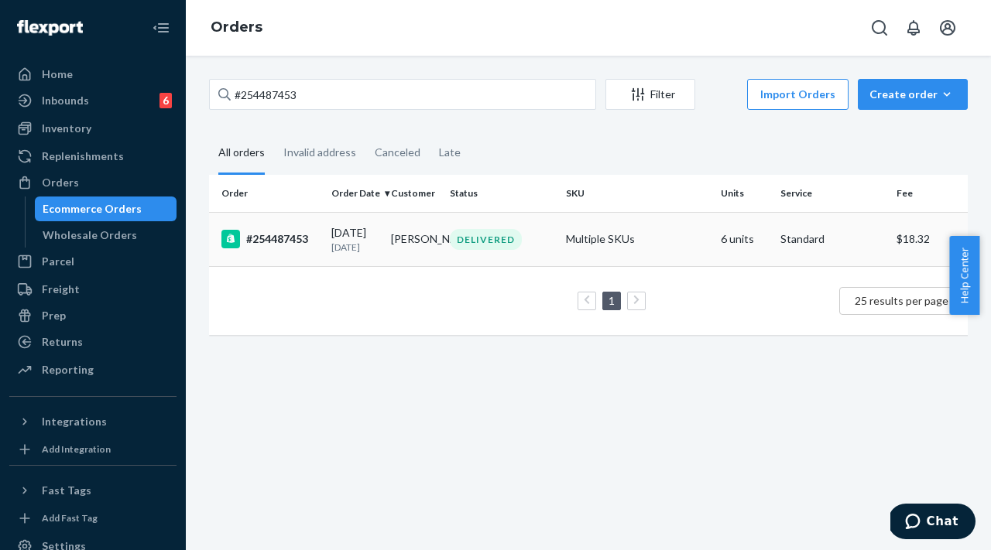
click at [297, 243] on div "#254487453" at bounding box center [270, 239] width 98 height 19
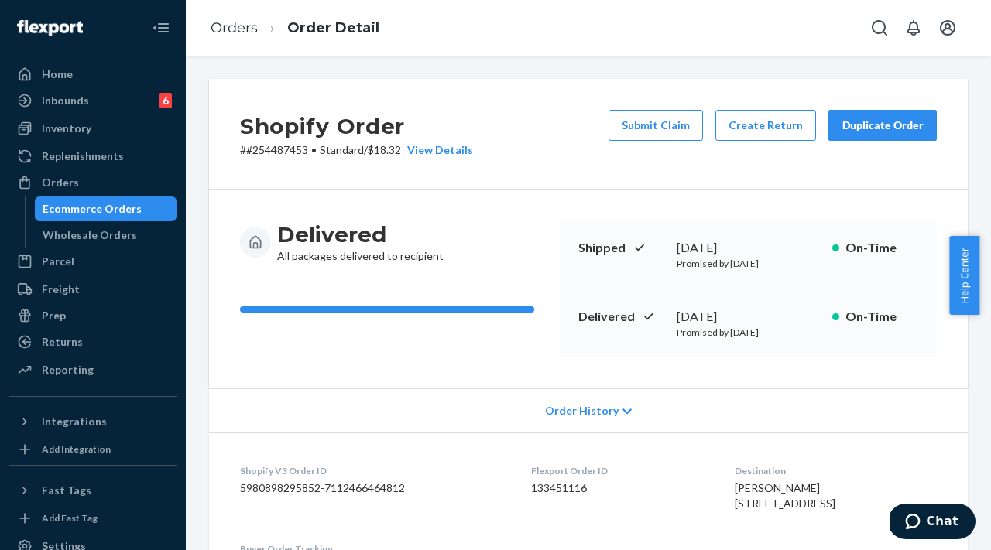
click at [862, 123] on div "Duplicate Order" at bounding box center [883, 125] width 82 height 15
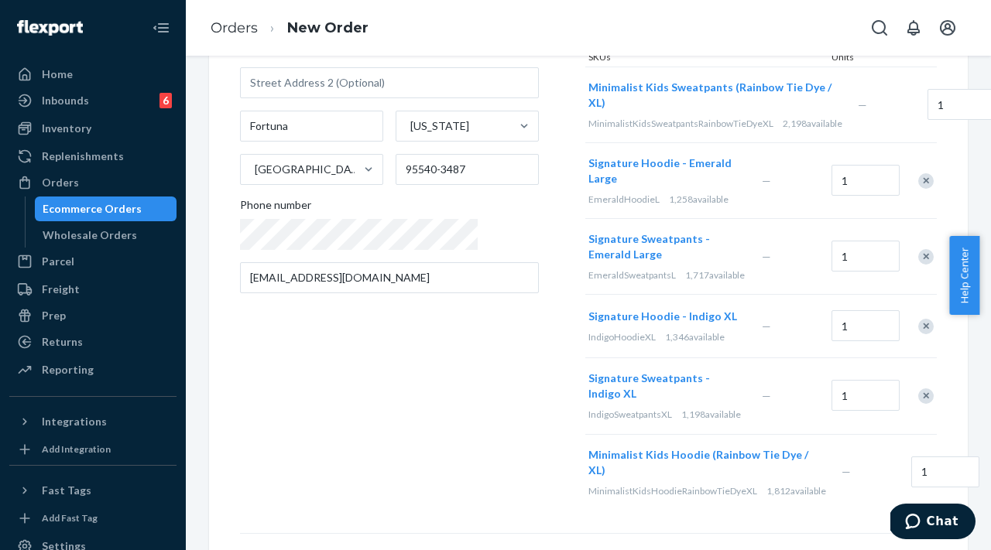
scroll to position [425, 0]
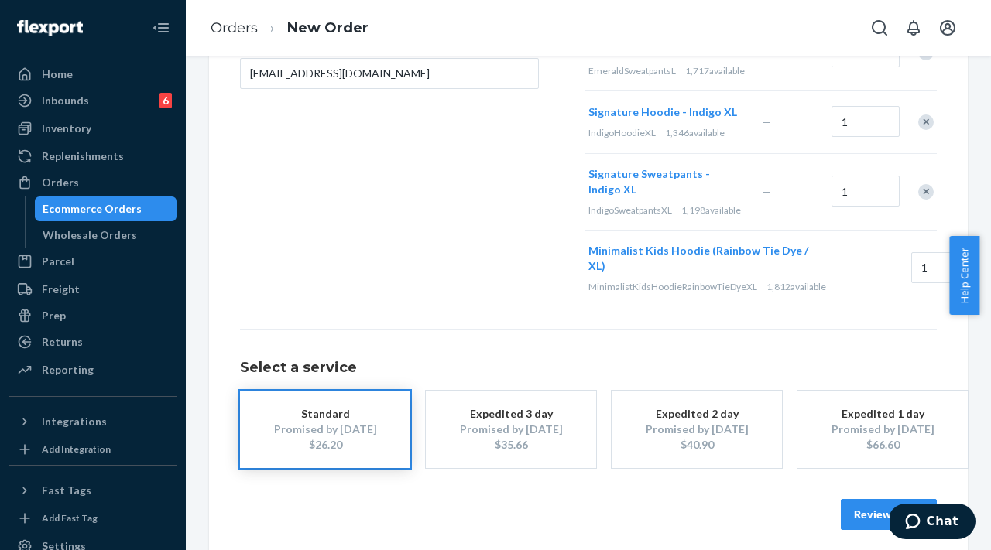
click at [990, 261] on div "Remove Item" at bounding box center [1005, 268] width 15 height 15
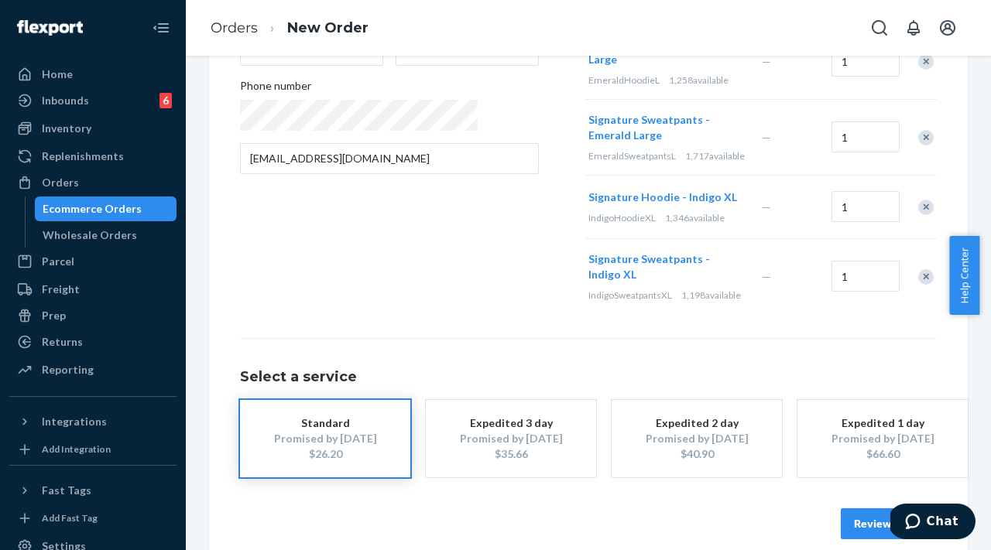
scroll to position [336, 0]
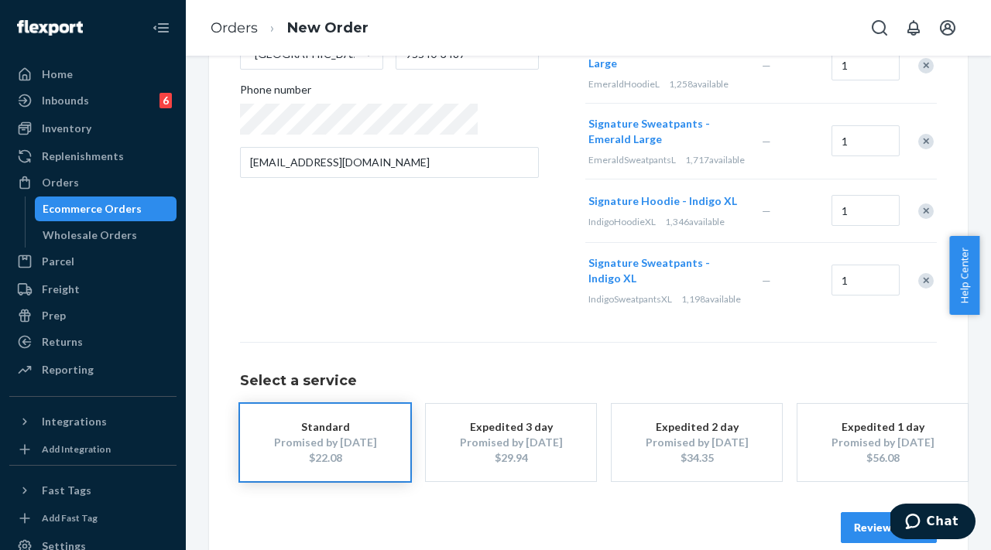
click at [918, 273] on div "Remove Item" at bounding box center [925, 280] width 15 height 15
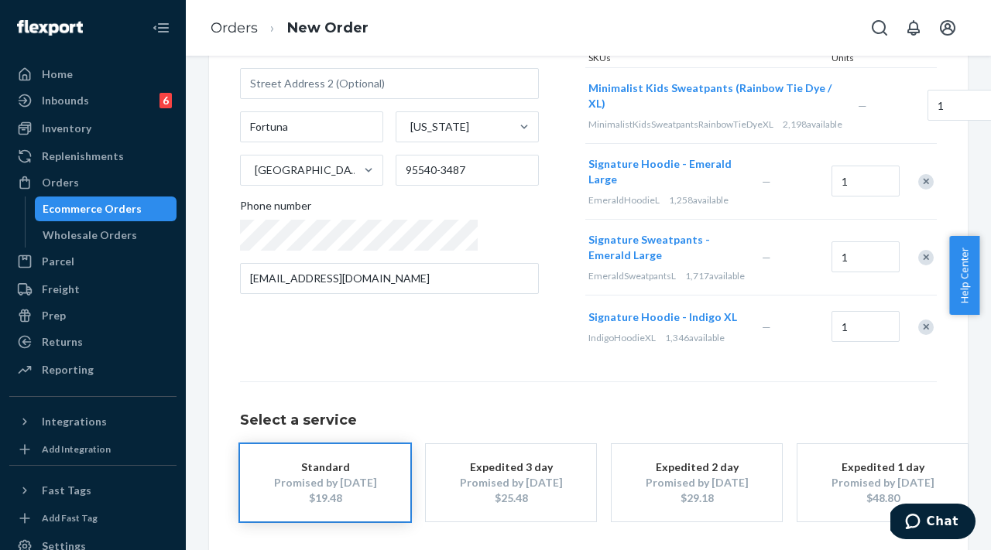
scroll to position [148, 0]
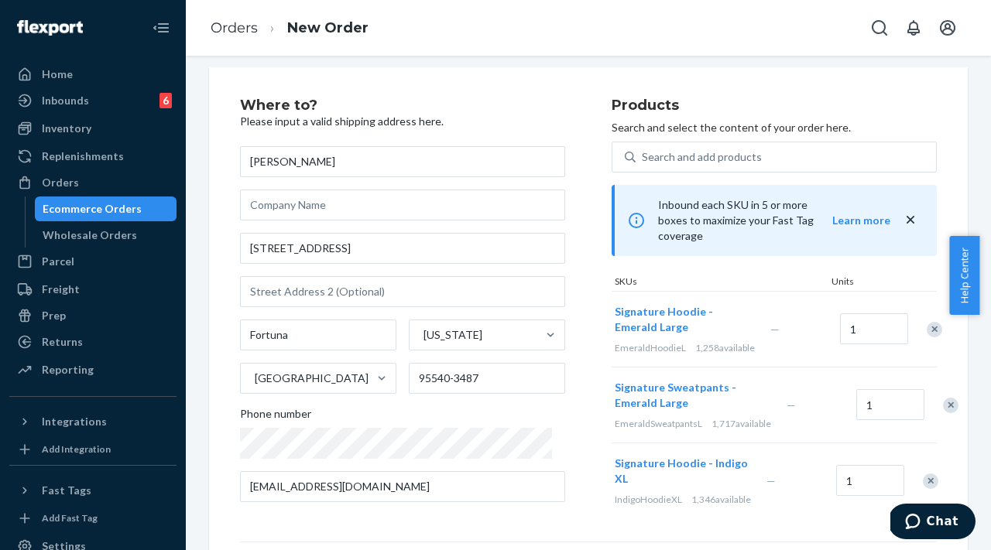
scroll to position [0, 0]
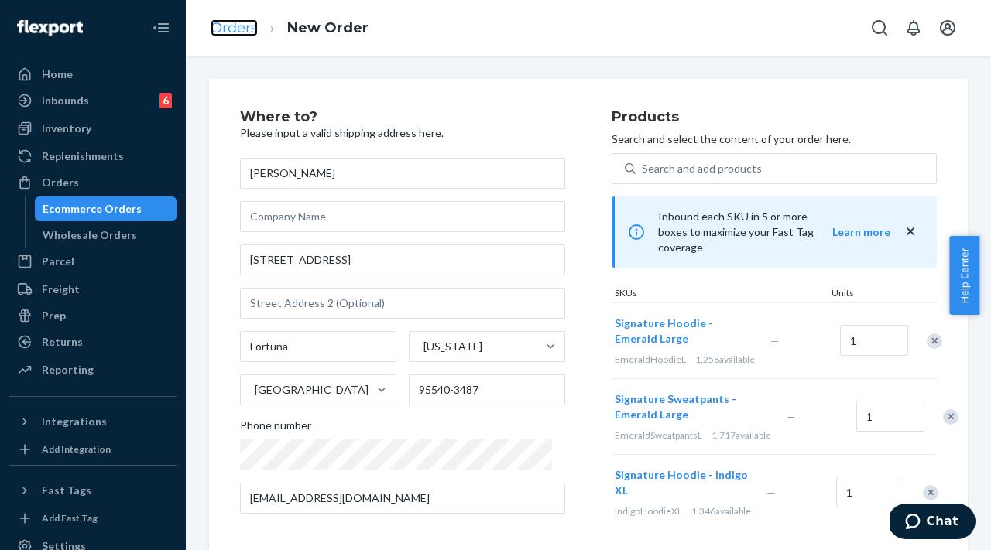
click at [240, 28] on link "Orders" at bounding box center [234, 27] width 47 height 17
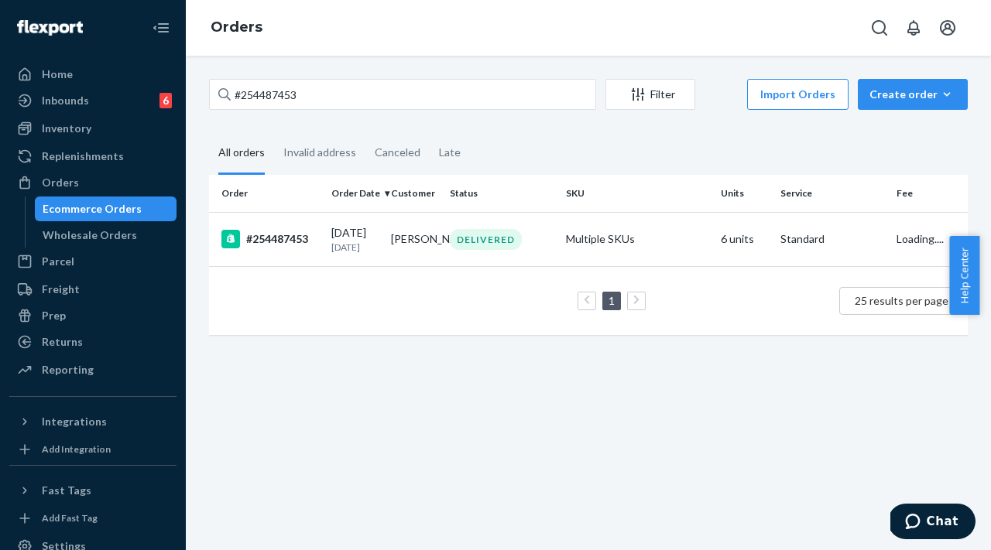
click at [303, 245] on div "#254487453" at bounding box center [270, 239] width 98 height 19
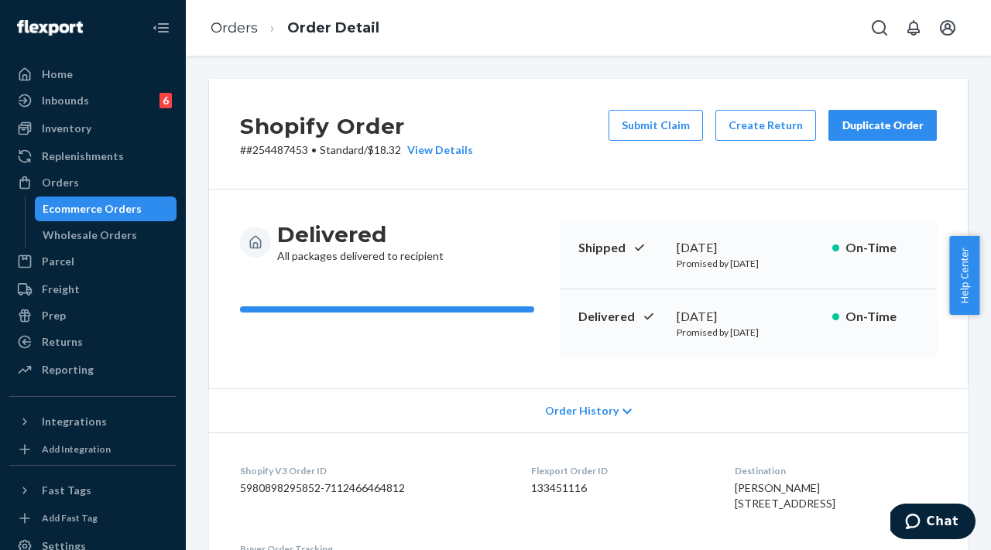
click at [852, 134] on button "Duplicate Order" at bounding box center [882, 125] width 108 height 31
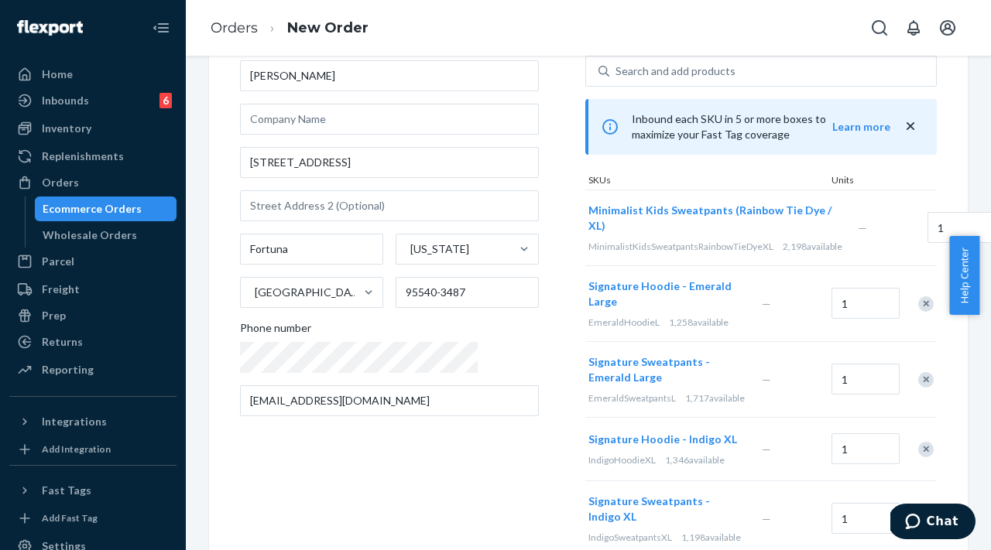
scroll to position [134, 0]
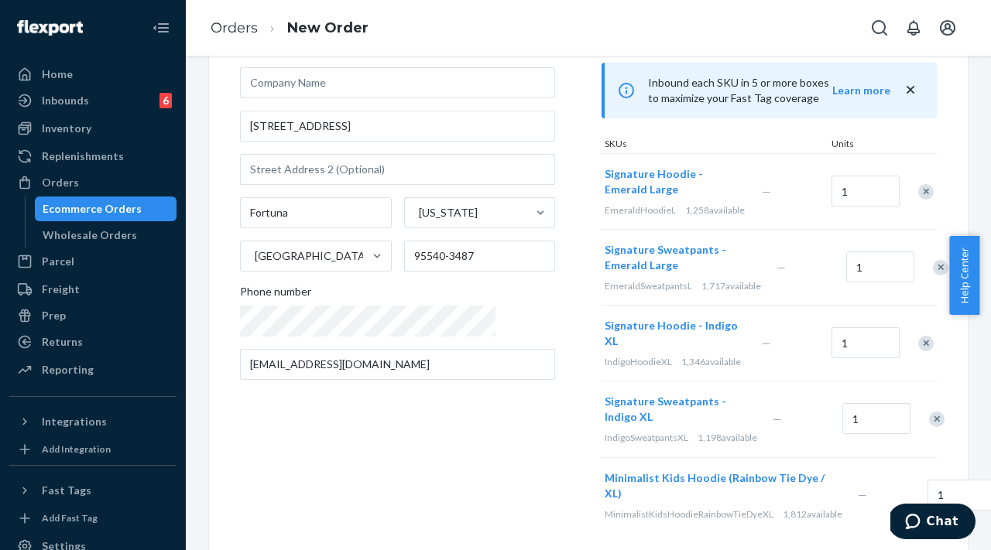
click at [918, 185] on div "Remove Item" at bounding box center [925, 191] width 15 height 15
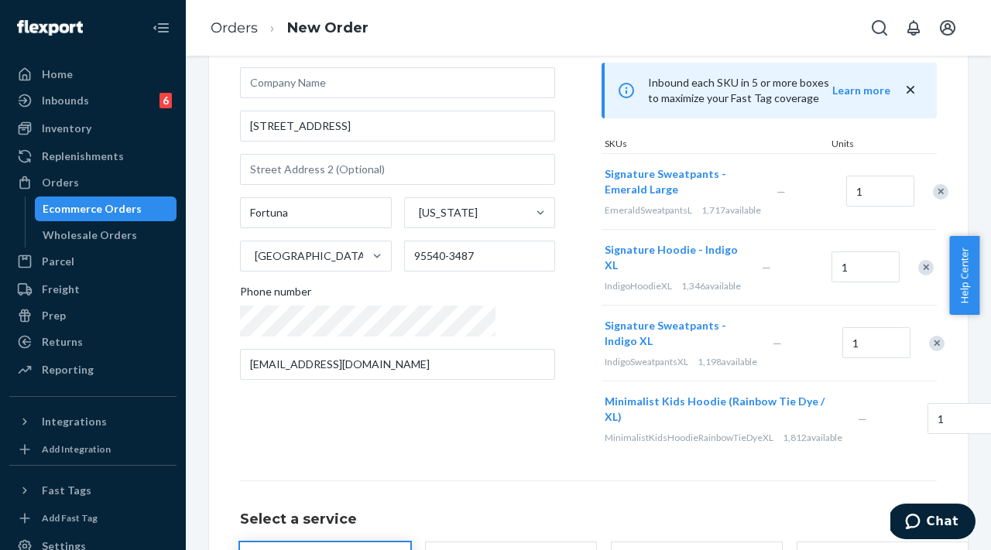
click at [933, 185] on div "Remove Item" at bounding box center [940, 191] width 15 height 15
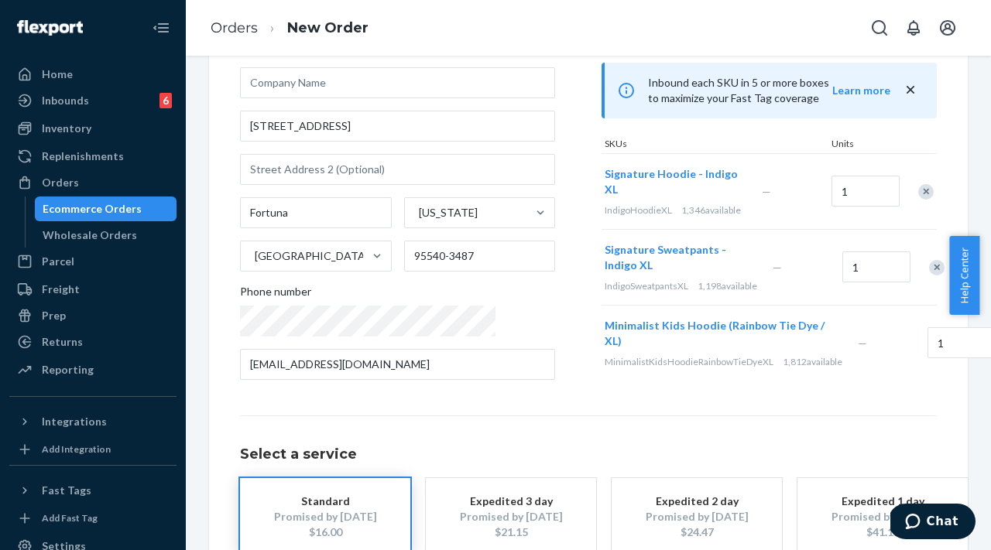
click at [929, 260] on div "Remove Item" at bounding box center [936, 267] width 15 height 15
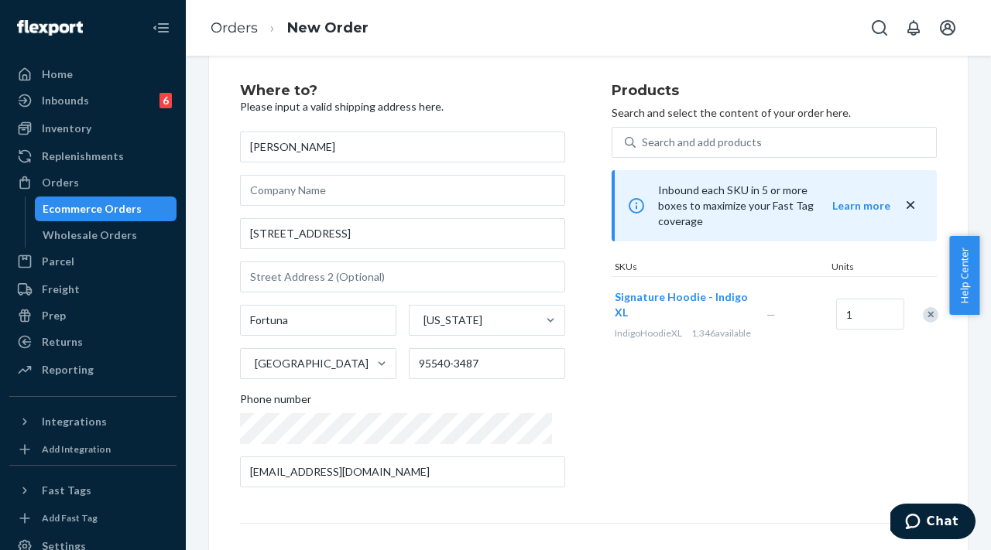
scroll to position [0, 0]
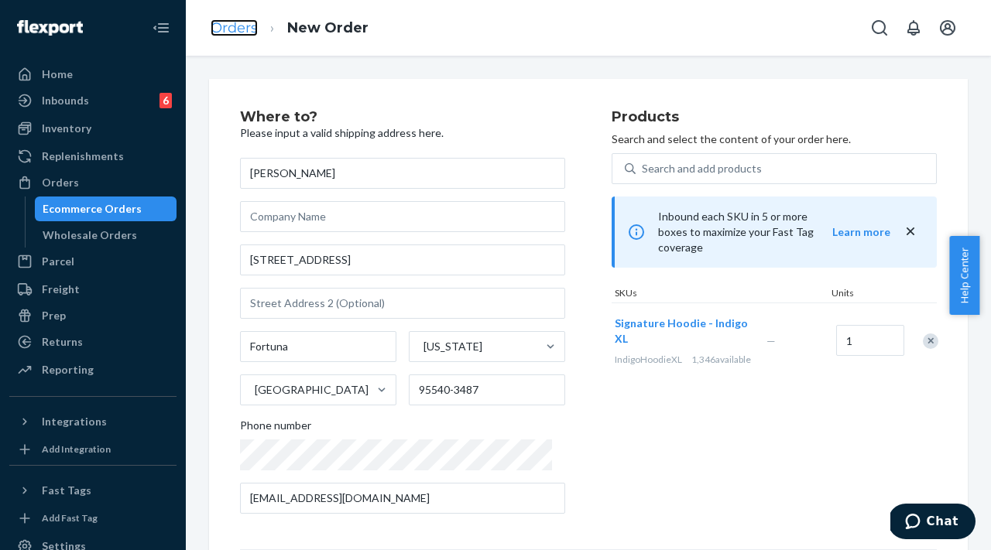
click at [241, 28] on link "Orders" at bounding box center [234, 27] width 47 height 17
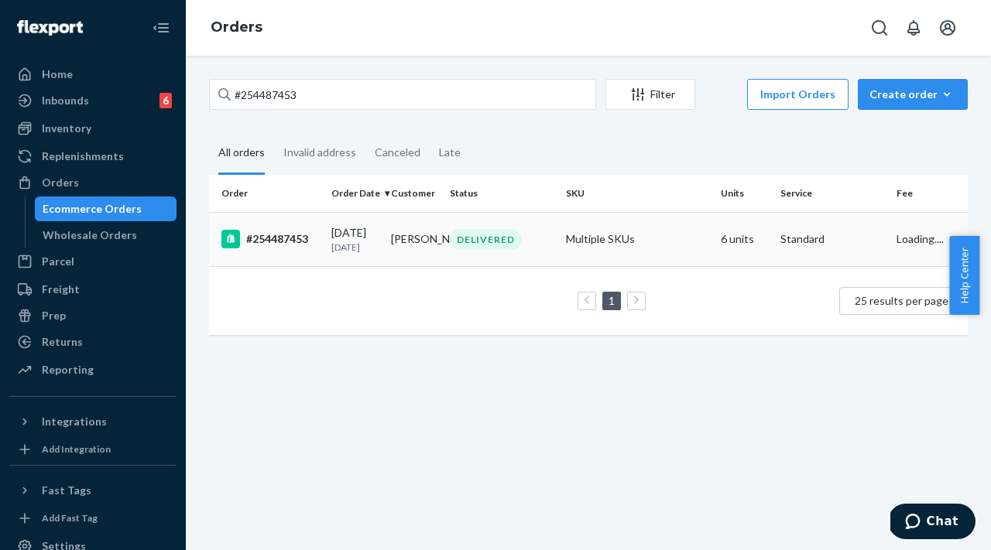
click at [304, 249] on div "#254487453" at bounding box center [270, 239] width 98 height 19
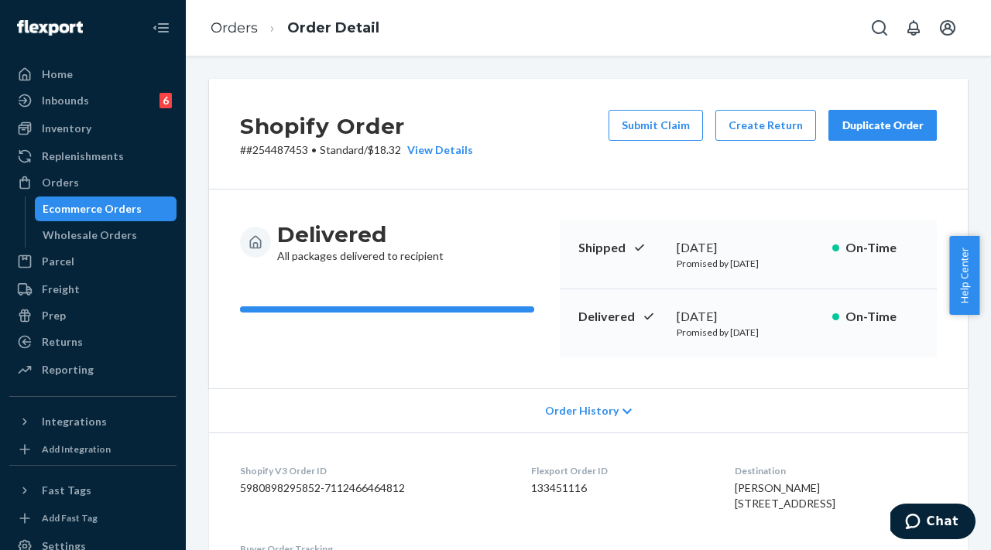
click at [842, 124] on div "Duplicate Order" at bounding box center [883, 125] width 82 height 15
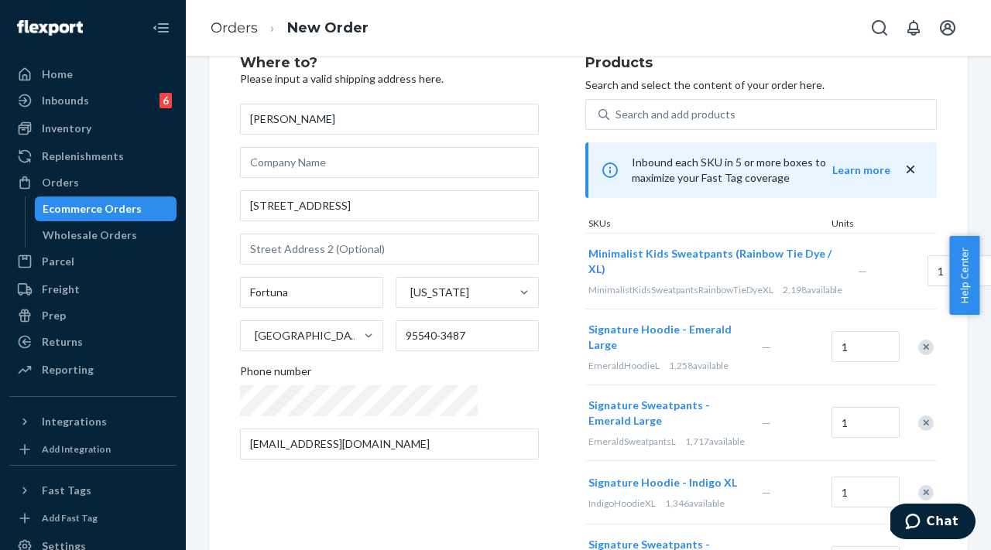
scroll to position [87, 0]
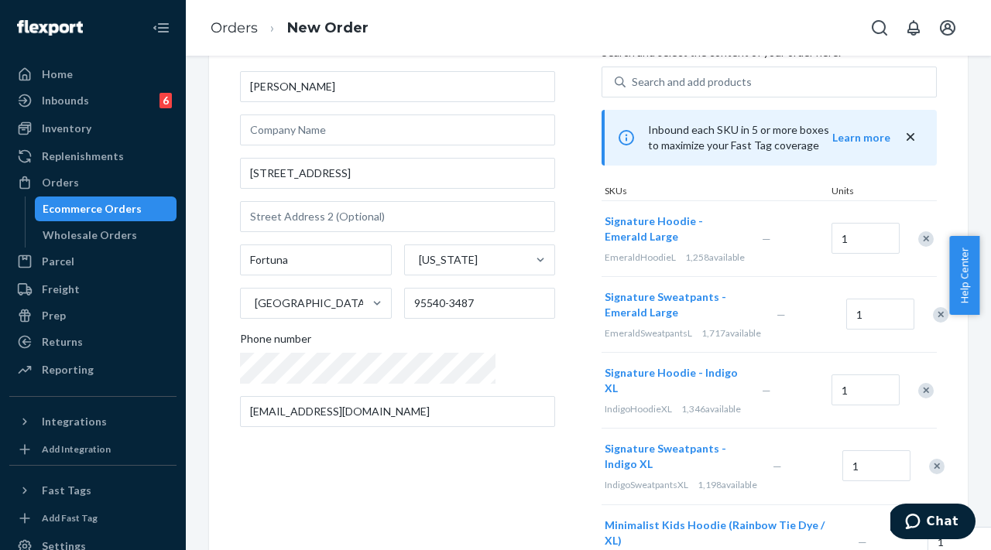
click at [918, 383] on div "Remove Item" at bounding box center [925, 390] width 15 height 15
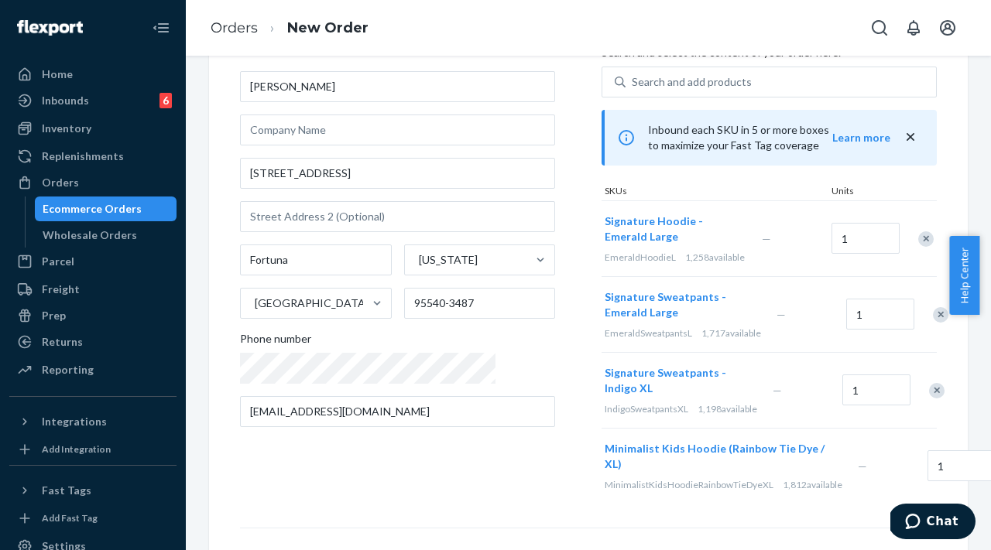
click at [929, 383] on div "Remove Item" at bounding box center [936, 390] width 15 height 15
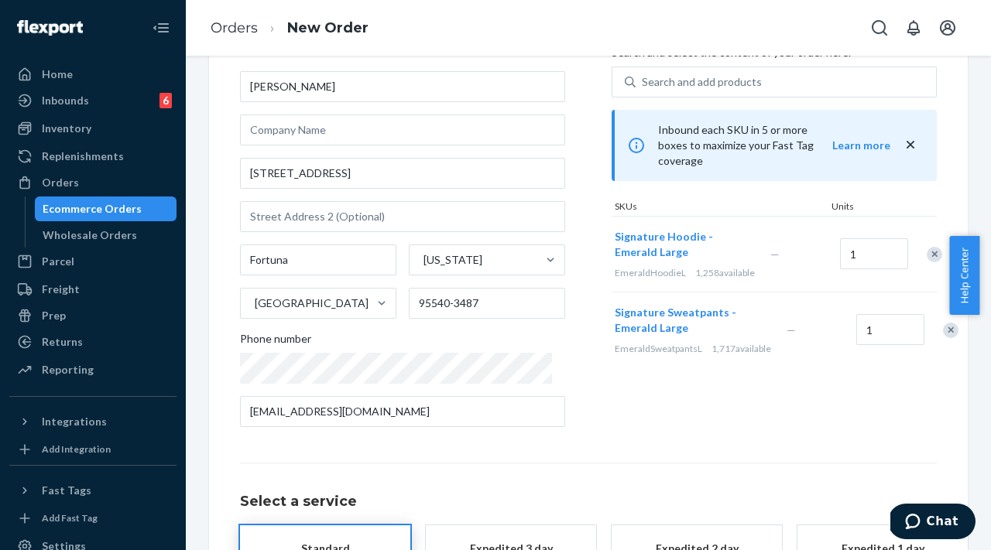
click at [943, 332] on div "Remove Item" at bounding box center [950, 330] width 15 height 15
click at [681, 331] on div "Products Search and select the content of your order here. Search and add produ…" at bounding box center [774, 231] width 325 height 417
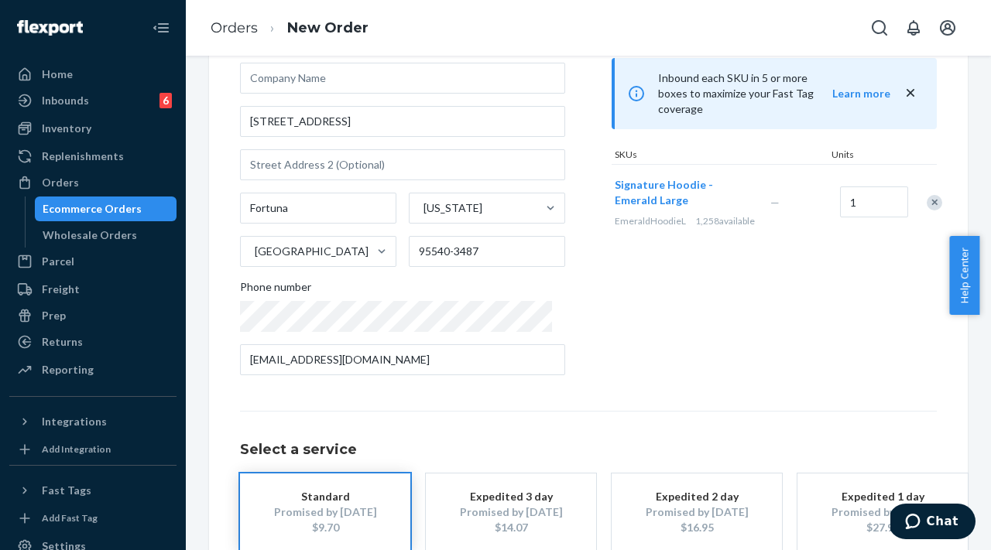
scroll to position [231, 0]
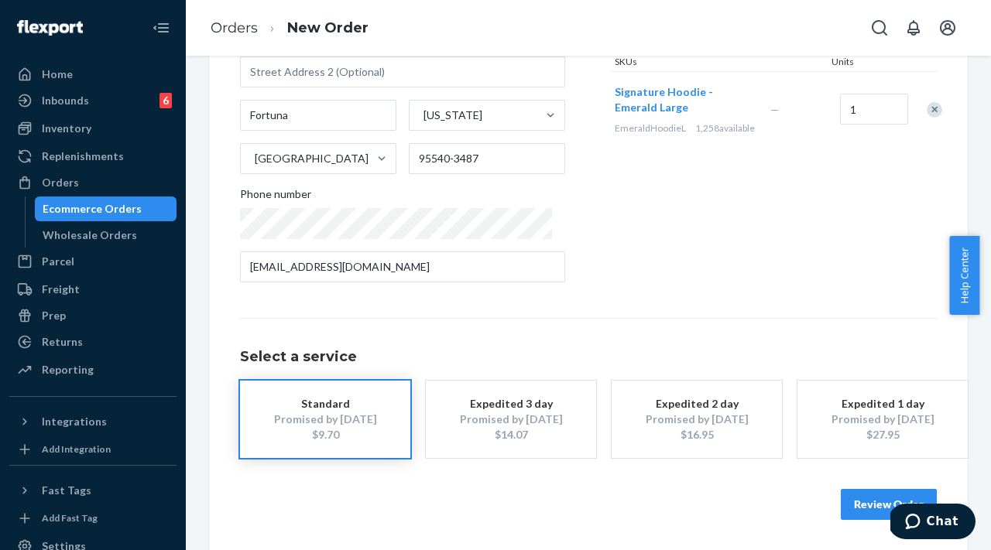
click at [845, 505] on button "Review Order" at bounding box center [889, 504] width 96 height 31
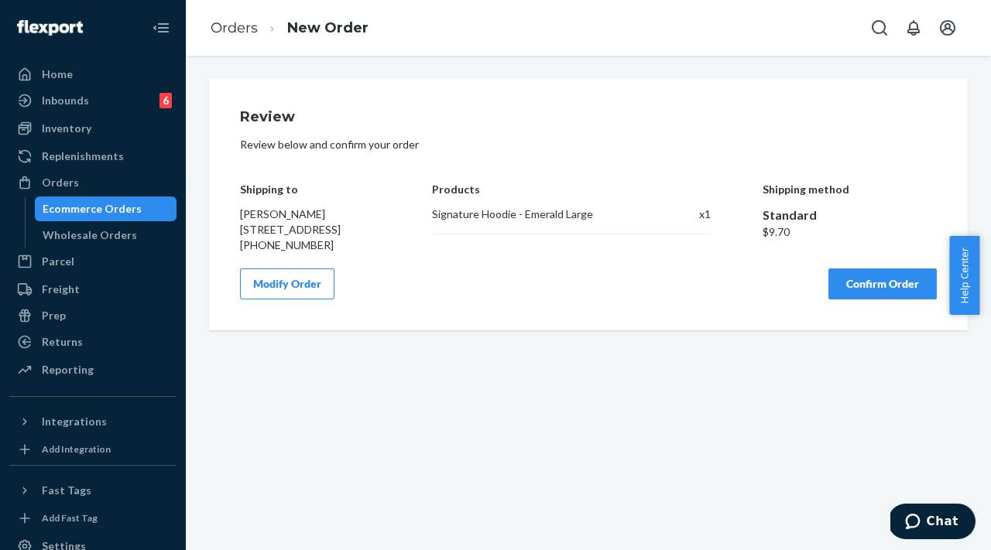
click at [844, 295] on button "Confirm Order" at bounding box center [882, 284] width 108 height 31
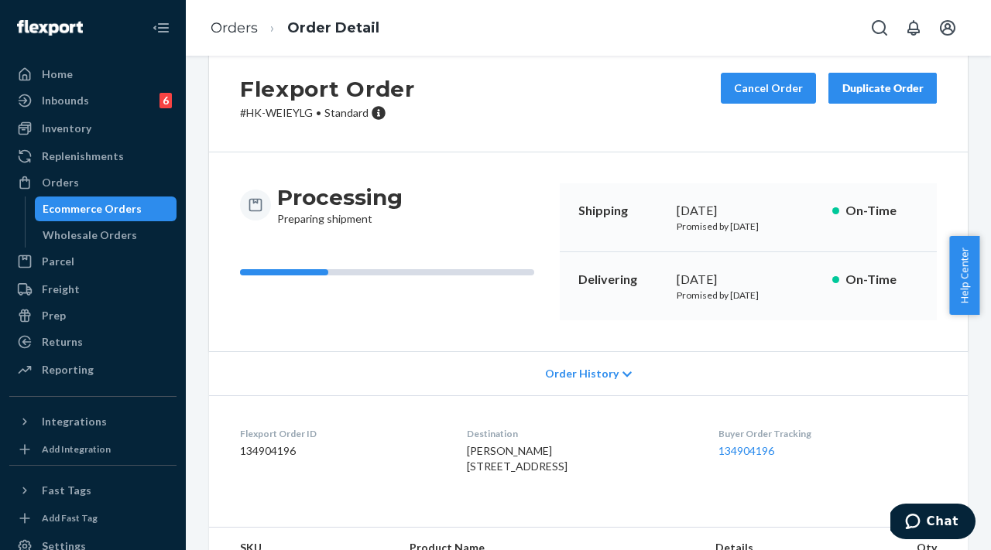
scroll to position [38, 0]
click at [734, 451] on link "134904196" at bounding box center [746, 450] width 56 height 13
click at [685, 454] on div "[PERSON_NAME] [STREET_ADDRESS]" at bounding box center [580, 458] width 226 height 31
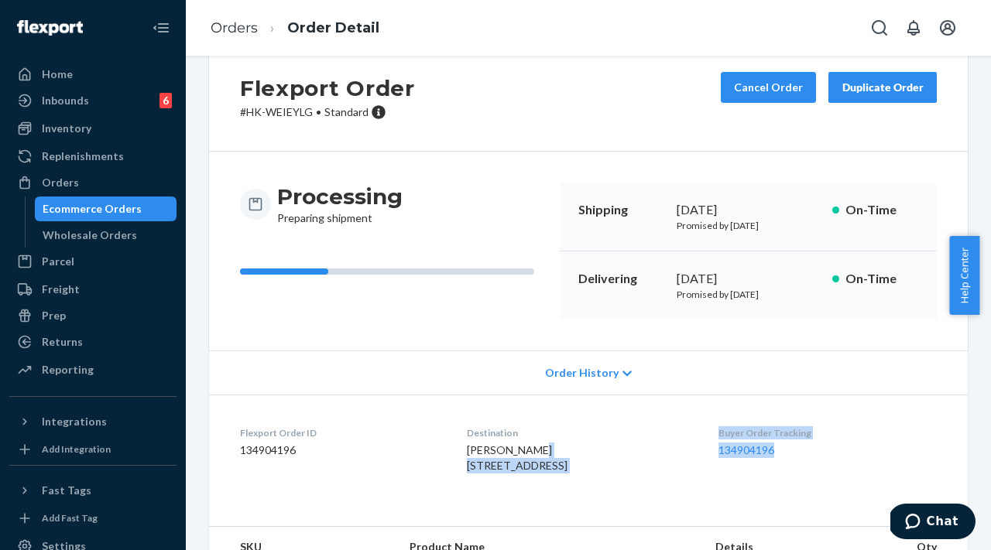
drag, startPoint x: 707, startPoint y: 450, endPoint x: 808, endPoint y: 450, distance: 101.4
click at [808, 450] on dl "Flexport Order ID 134904196 Destination [PERSON_NAME] [STREET_ADDRESS] US Buyer…" at bounding box center [588, 453] width 759 height 116
click at [792, 480] on div "Buyer Order Tracking 134904196" at bounding box center [827, 453] width 218 height 53
drag, startPoint x: 713, startPoint y: 454, endPoint x: 794, endPoint y: 453, distance: 80.5
click at [794, 453] on dl "Flexport Order ID 134904196 Destination [PERSON_NAME] [STREET_ADDRESS] US Buyer…" at bounding box center [588, 453] width 759 height 116
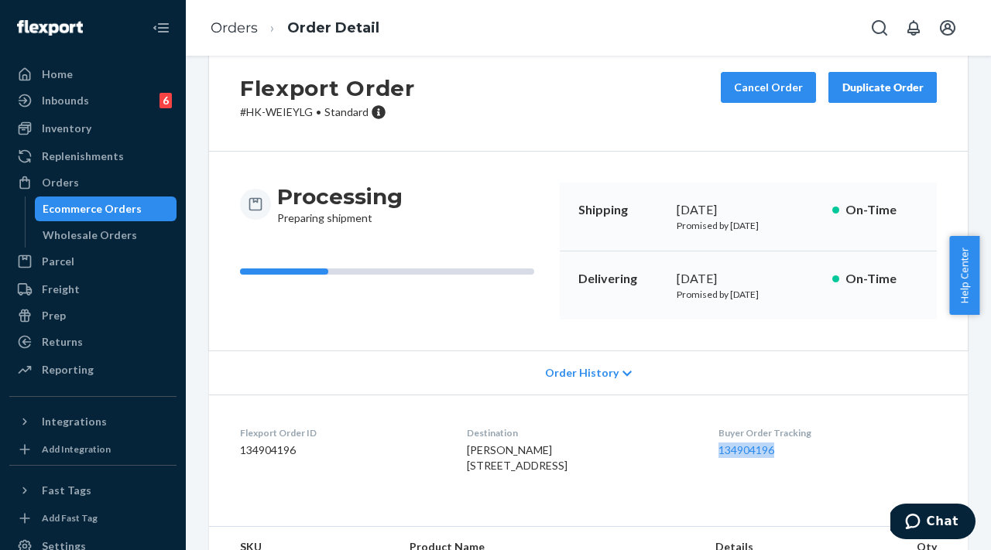
copy link "134904196"
click at [118, 183] on div "Orders" at bounding box center [93, 183] width 164 height 22
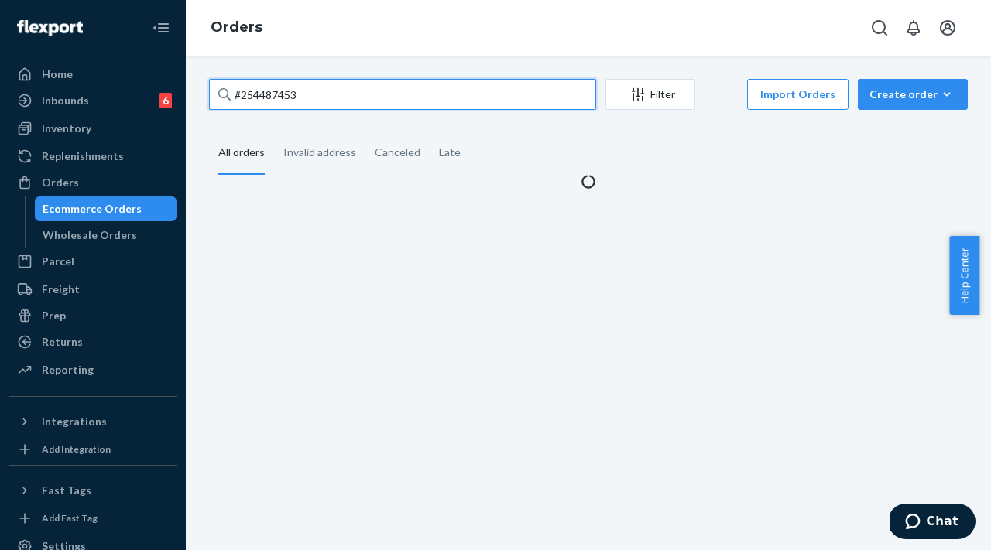
click at [426, 96] on input "#254487453" at bounding box center [402, 94] width 387 height 31
paste input "#254634768"
drag, startPoint x: 389, startPoint y: 95, endPoint x: 243, endPoint y: 94, distance: 146.3
click at [243, 94] on input "##254634768" at bounding box center [402, 94] width 387 height 31
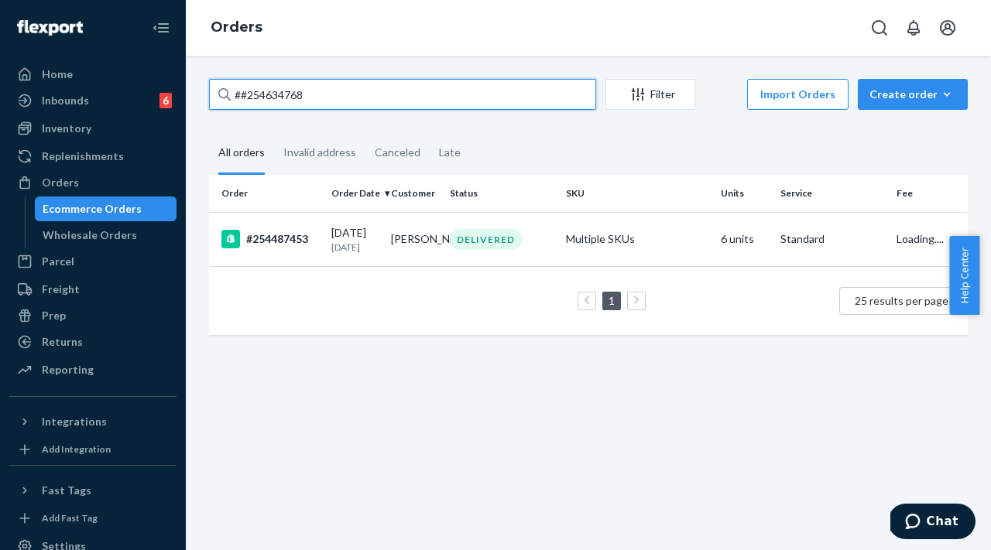
paste input "text"
drag, startPoint x: 346, startPoint y: 97, endPoint x: 223, endPoint y: 95, distance: 123.1
click at [223, 95] on div "#254634768" at bounding box center [402, 94] width 387 height 31
click at [223, 95] on input "#254634768" at bounding box center [402, 94] width 387 height 31
type input "#254634768"
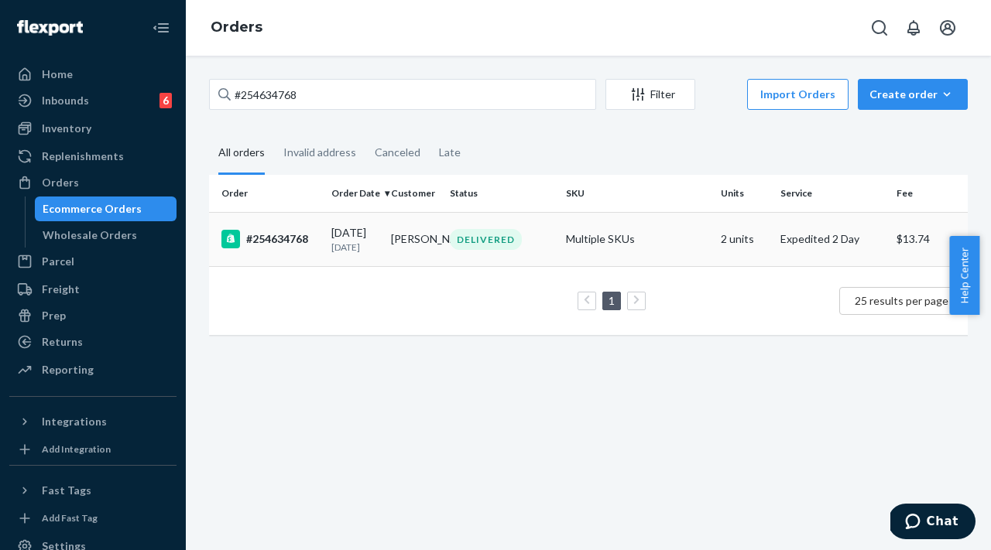
click at [288, 247] on div "#254634768" at bounding box center [270, 239] width 98 height 19
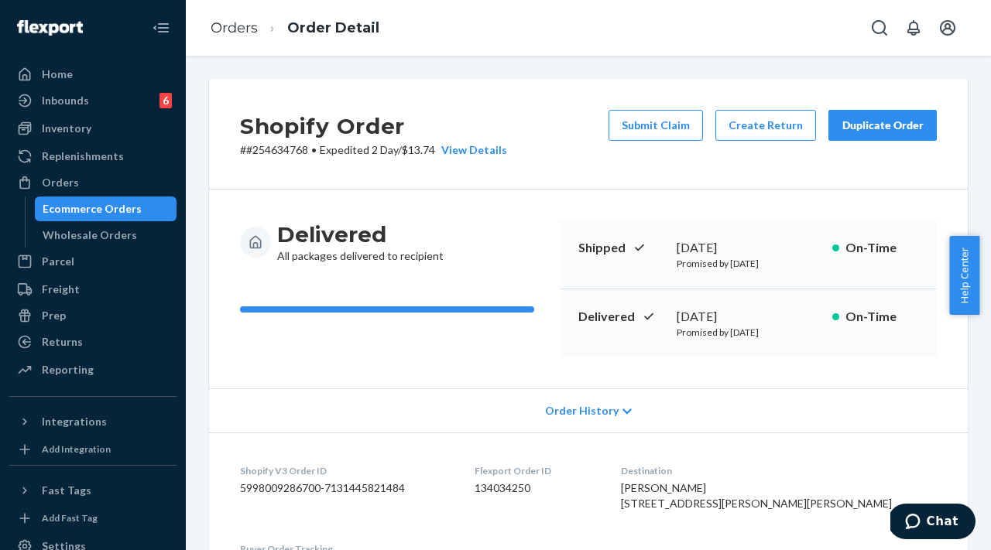
click at [866, 131] on div "Duplicate Order" at bounding box center [883, 125] width 82 height 15
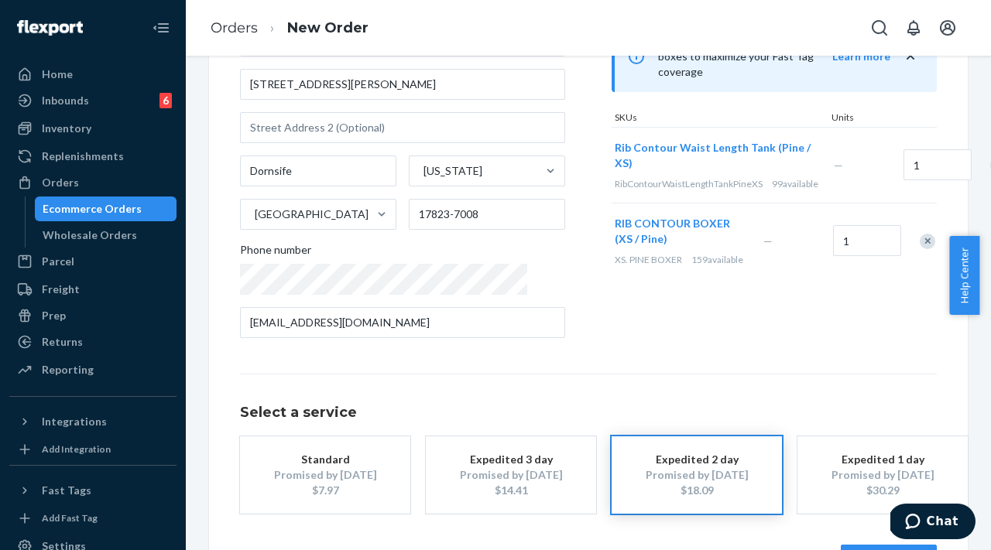
scroll to position [177, 0]
click at [920, 239] on div "Remove Item" at bounding box center [927, 240] width 15 height 15
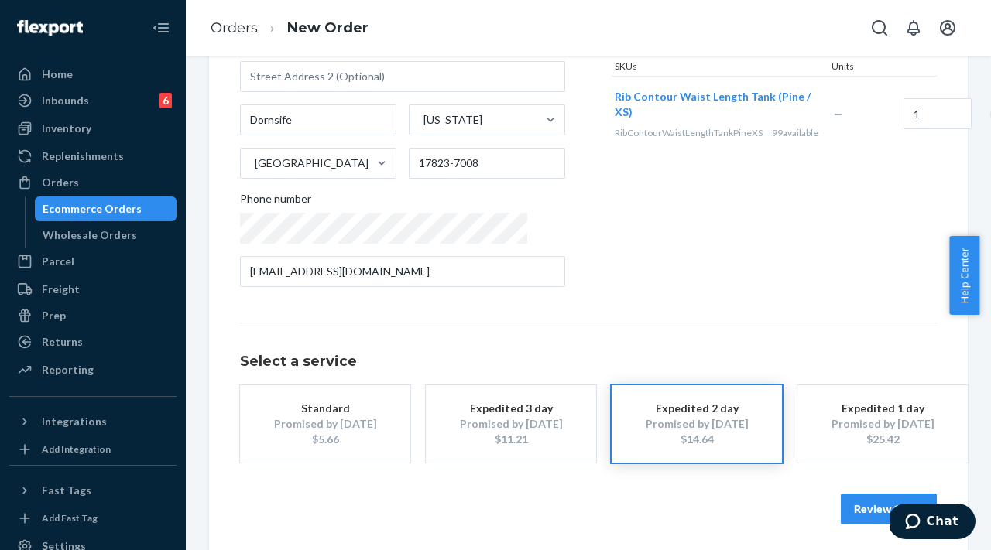
scroll to position [231, 0]
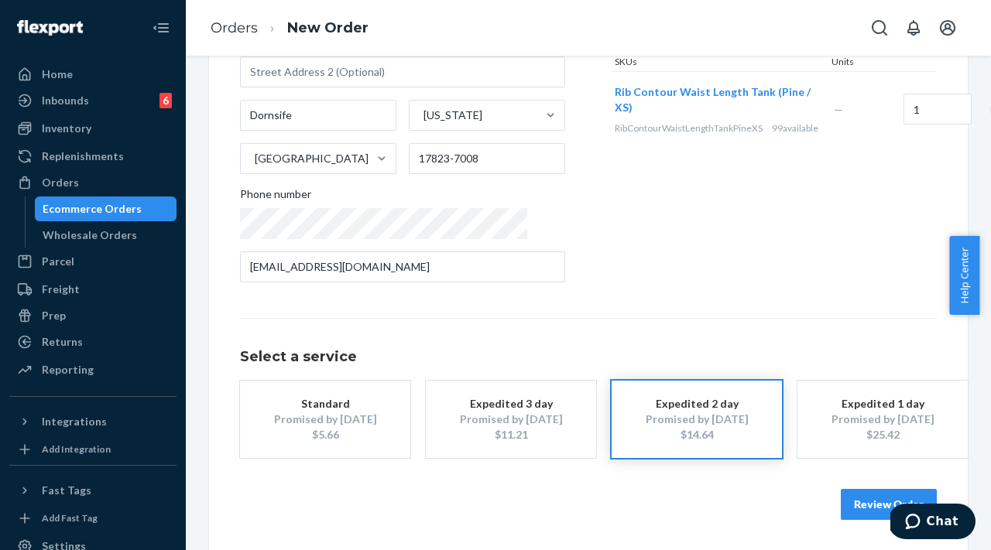
click at [850, 502] on button "Review Order" at bounding box center [889, 504] width 96 height 31
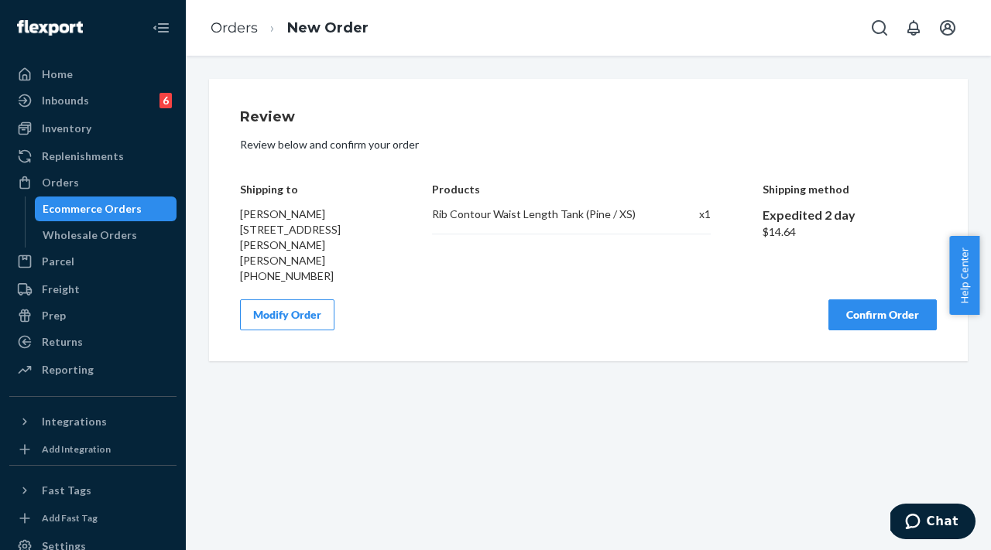
scroll to position [0, 0]
click at [289, 300] on button "Modify Order" at bounding box center [287, 315] width 94 height 31
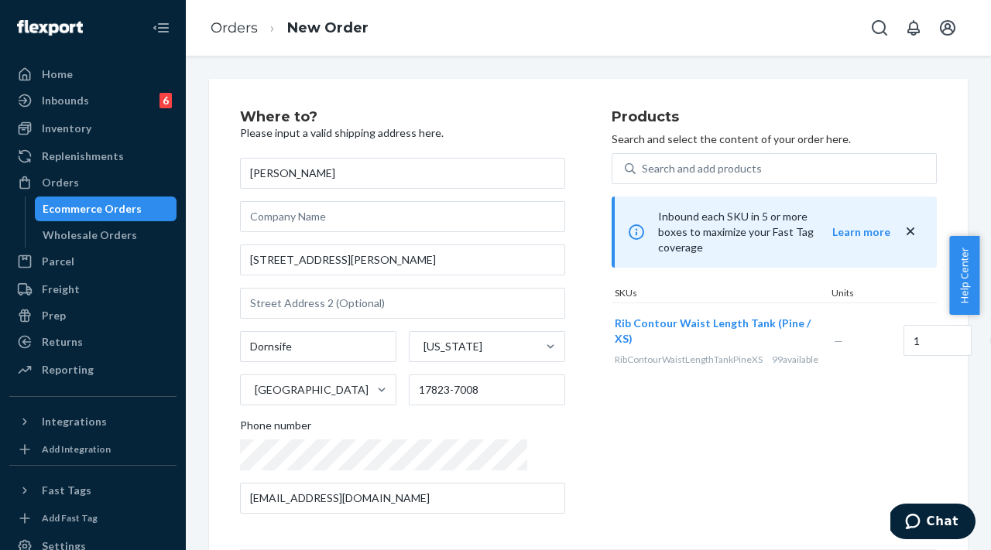
scroll to position [216, 0]
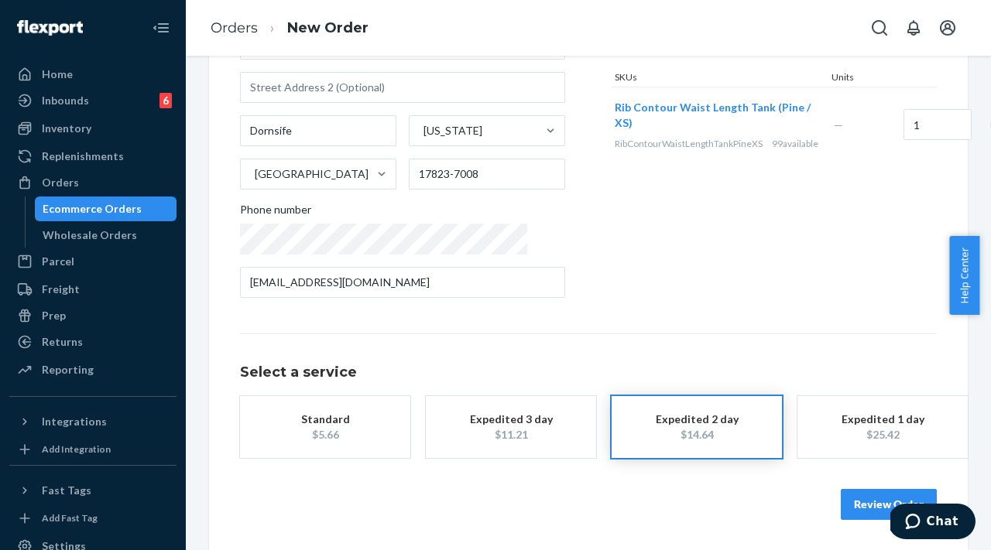
click at [354, 419] on div "Standard" at bounding box center [325, 419] width 124 height 15
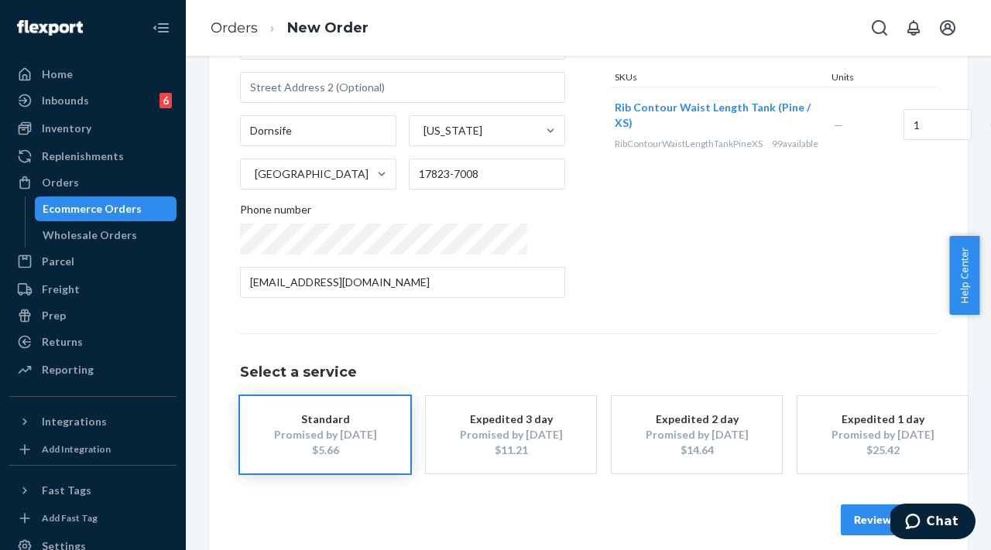
click at [842, 516] on button "Review Order" at bounding box center [889, 520] width 96 height 31
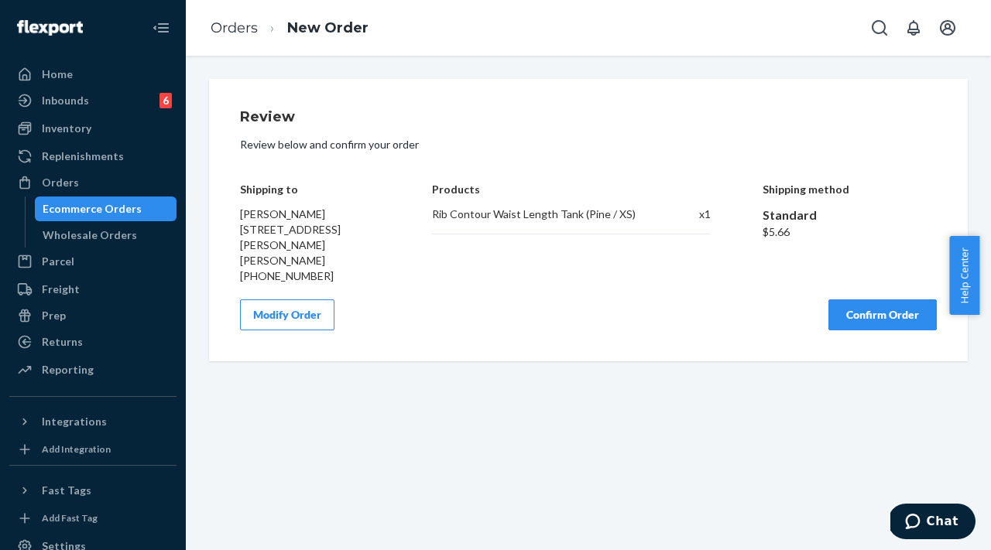
click at [863, 301] on button "Confirm Order" at bounding box center [882, 315] width 108 height 31
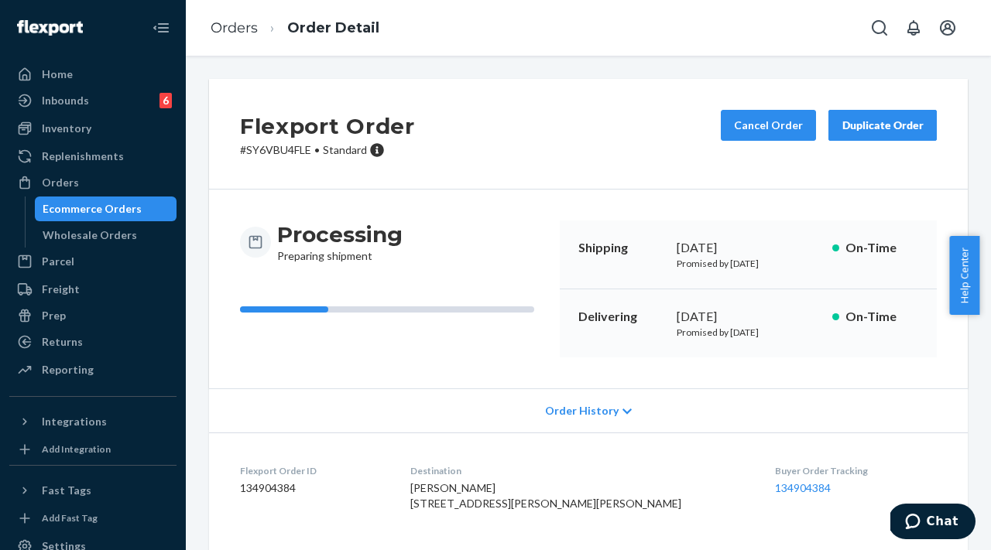
scroll to position [146, 0]
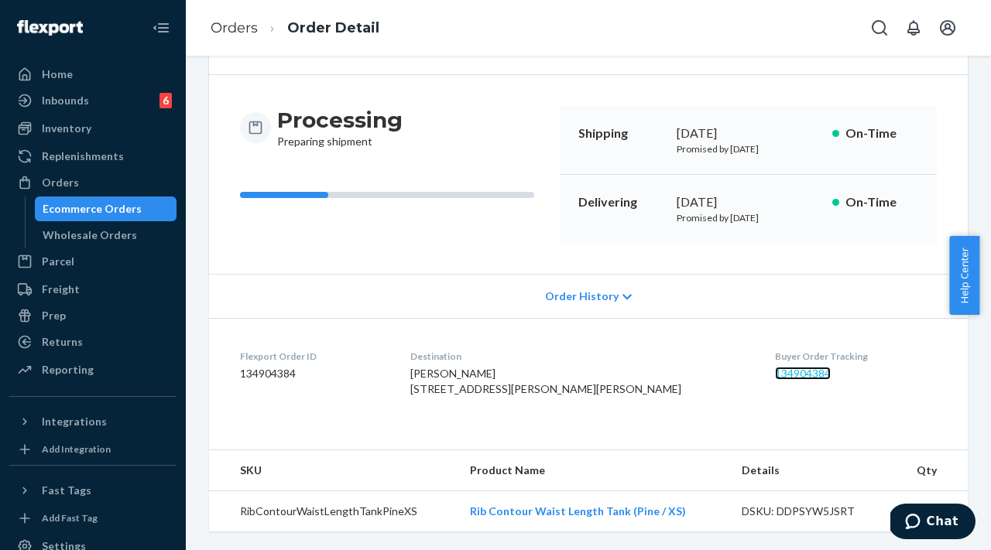
click at [775, 367] on link "134904384" at bounding box center [803, 373] width 56 height 13
drag, startPoint x: 699, startPoint y: 399, endPoint x: 708, endPoint y: 358, distance: 41.1
click at [699, 399] on dl "Flexport Order ID 134904384 Destination [PERSON_NAME] [STREET_ADDRESS][PERSON_N…" at bounding box center [588, 376] width 759 height 116
drag, startPoint x: 714, startPoint y: 340, endPoint x: 797, endPoint y: 340, distance: 83.6
click at [797, 340] on dl "Flexport Order ID 134904384 Destination [PERSON_NAME] [STREET_ADDRESS][PERSON_N…" at bounding box center [588, 376] width 759 height 116
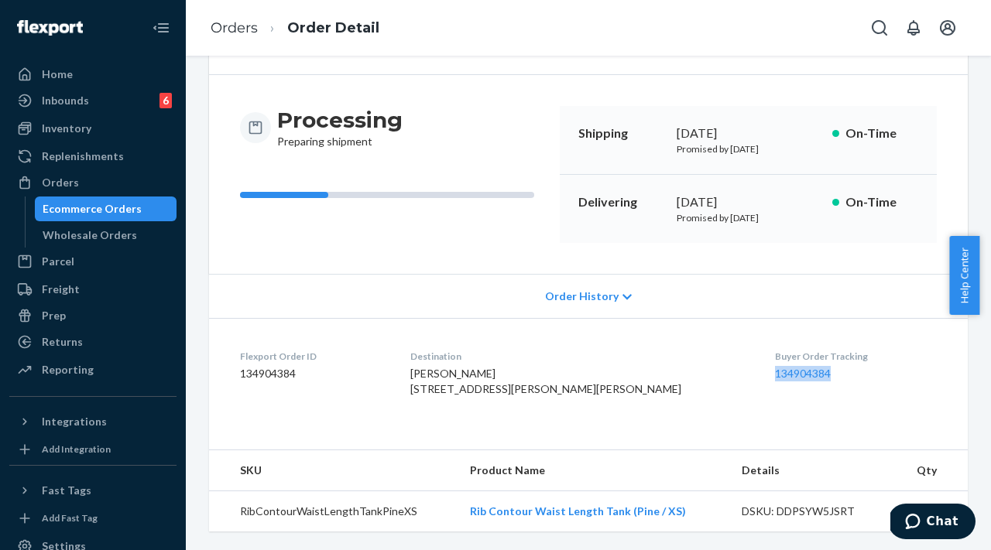
copy link "134904384"
click at [134, 189] on div "Orders" at bounding box center [93, 183] width 164 height 22
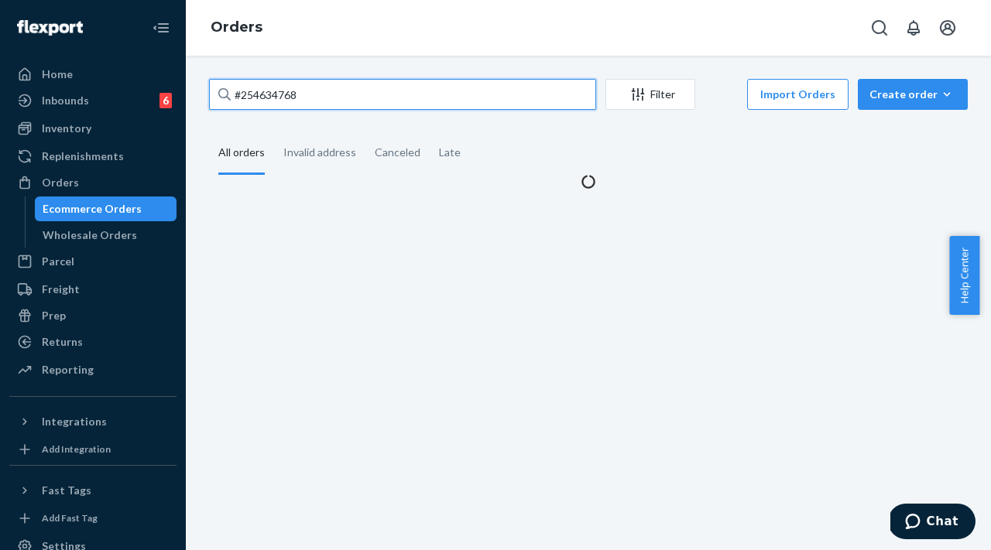
click at [385, 99] on input "#254634768" at bounding box center [402, 94] width 387 height 31
drag, startPoint x: 381, startPoint y: 98, endPoint x: 226, endPoint y: 94, distance: 154.9
click at [226, 94] on div "#254634768" at bounding box center [402, 94] width 387 height 31
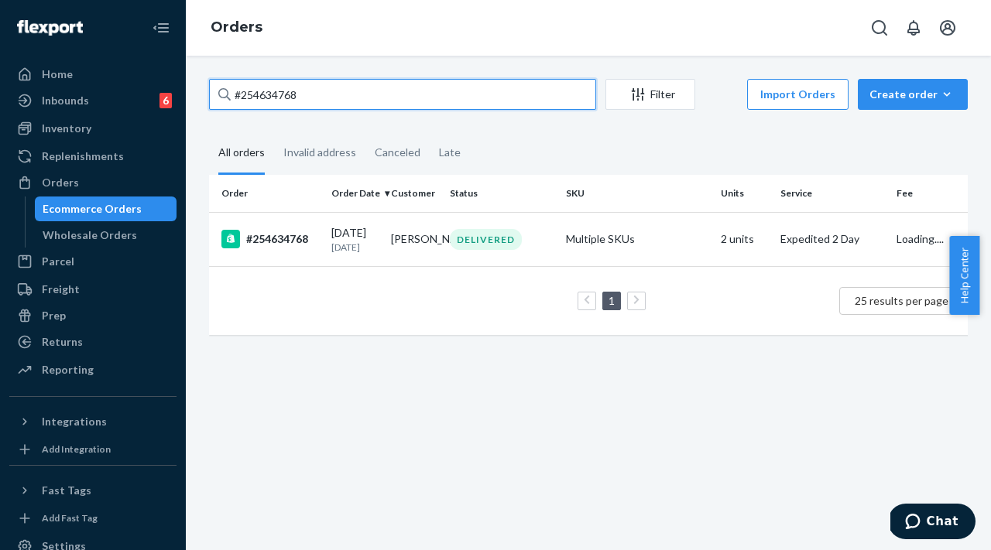
paste input "516397"
type input "#254516397"
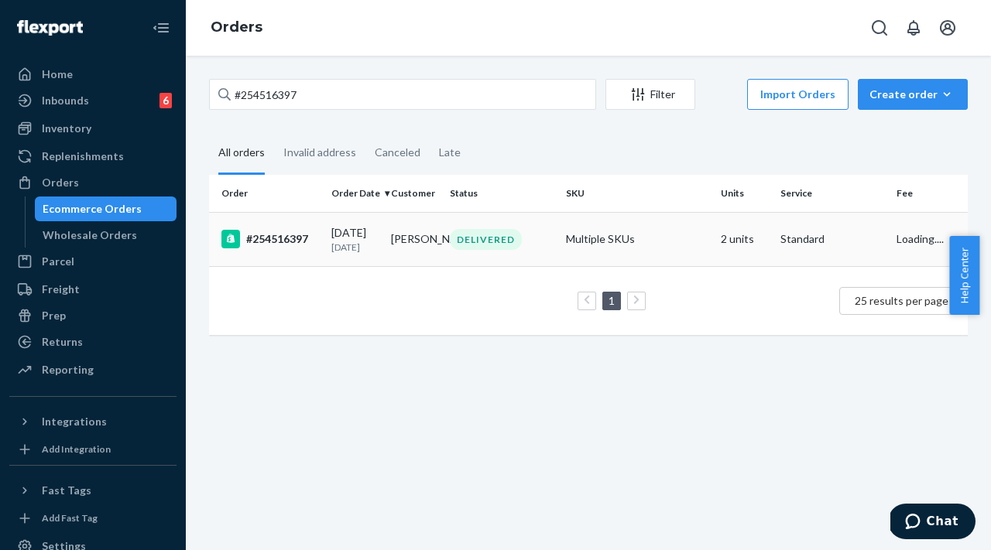
click at [307, 247] on div "#254516397" at bounding box center [270, 239] width 98 height 19
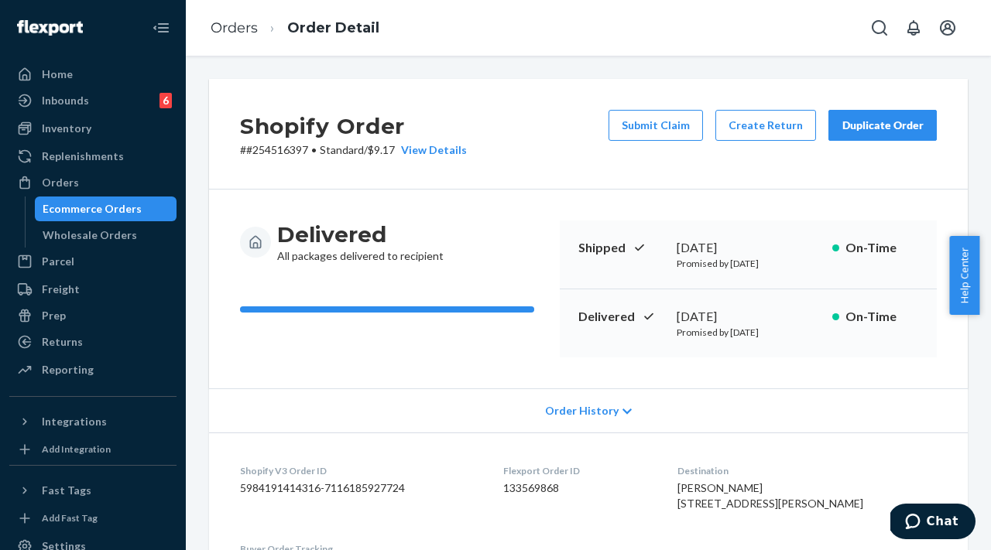
click at [865, 125] on div "Duplicate Order" at bounding box center [883, 125] width 82 height 15
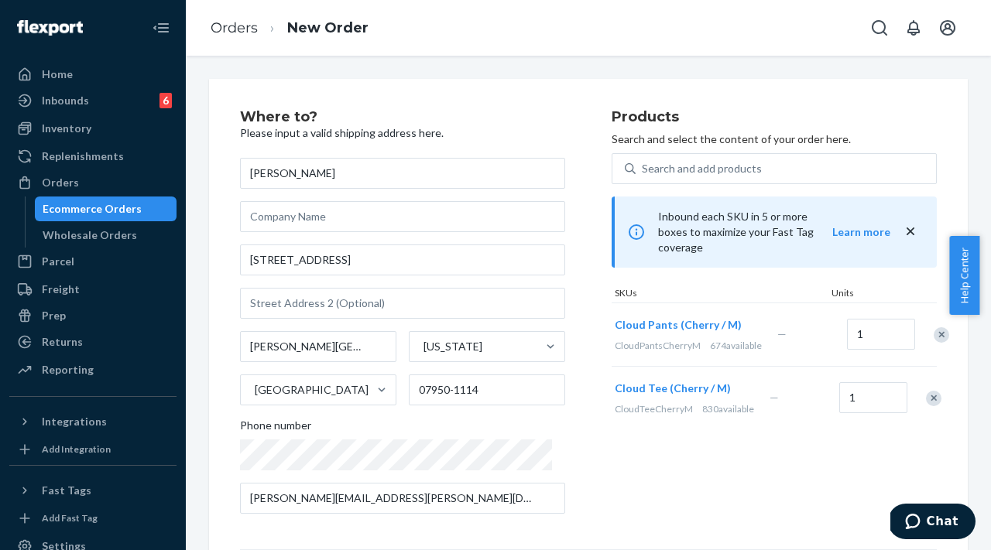
click at [926, 399] on div "Remove Item" at bounding box center [933, 398] width 15 height 15
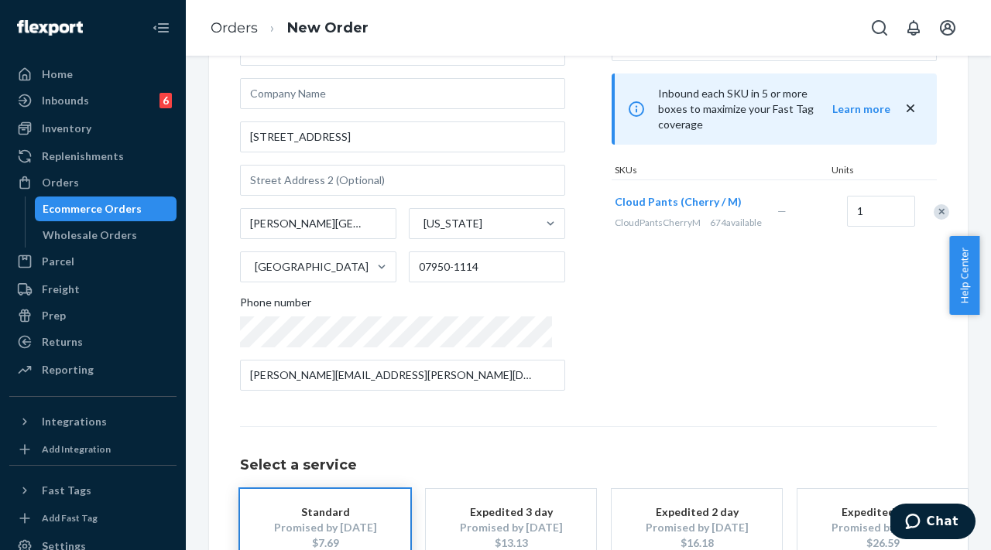
scroll to position [231, 0]
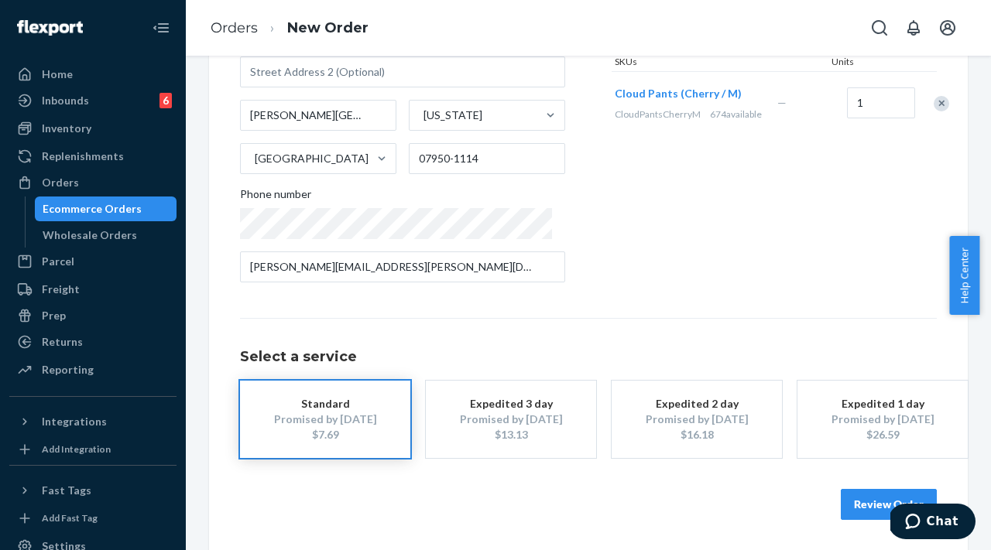
click at [847, 499] on button "Review Order" at bounding box center [889, 504] width 96 height 31
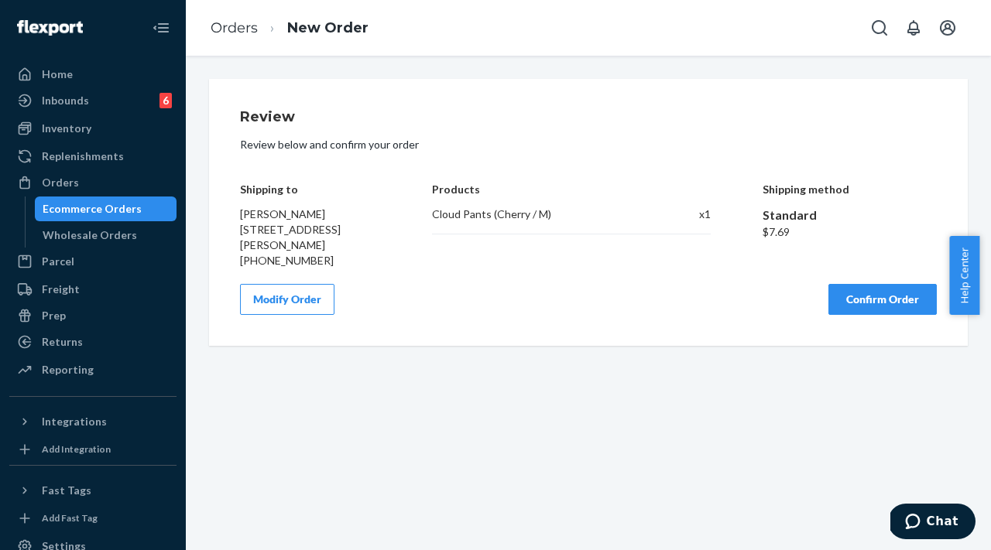
click at [830, 315] on button "Confirm Order" at bounding box center [882, 299] width 108 height 31
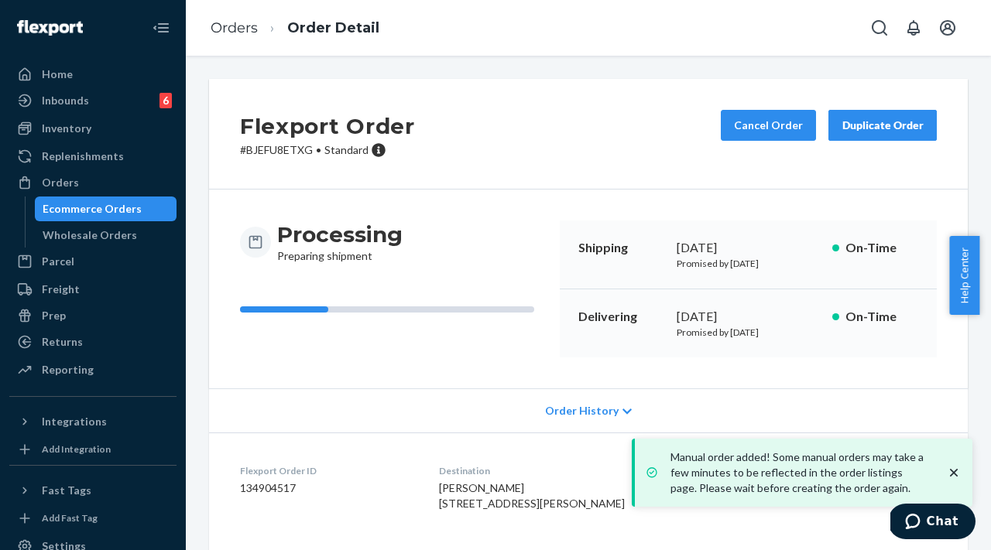
click at [958, 475] on icon "close toast" at bounding box center [953, 472] width 15 height 15
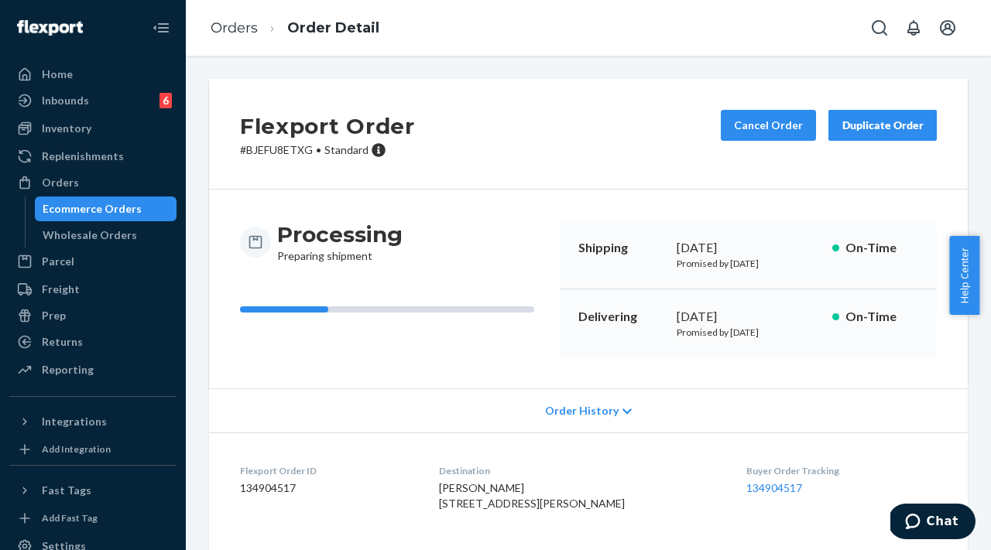
scroll to position [84, 0]
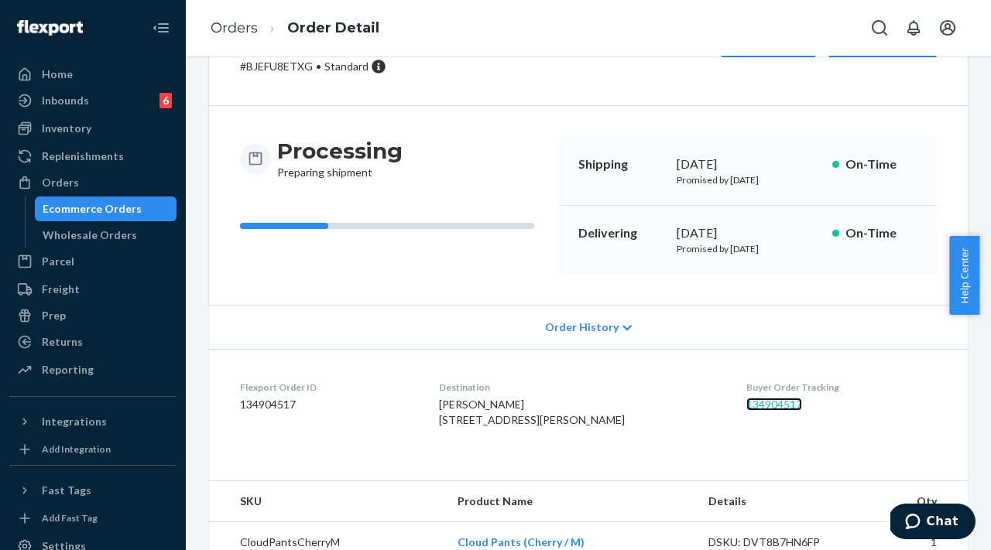
click at [746, 406] on link "134904517" at bounding box center [774, 404] width 56 height 13
click at [687, 428] on div "[PERSON_NAME] [STREET_ADDRESS][PERSON_NAME]" at bounding box center [580, 412] width 283 height 31
drag, startPoint x: 718, startPoint y: 413, endPoint x: 718, endPoint y: 401, distance: 12.4
click at [718, 401] on dl "Flexport Order ID 134904517 Destination [PERSON_NAME] [STREET_ADDRESS][PERSON_N…" at bounding box center [588, 407] width 759 height 116
copy link "134904517"
